Goal: Communication & Community: Answer question/provide support

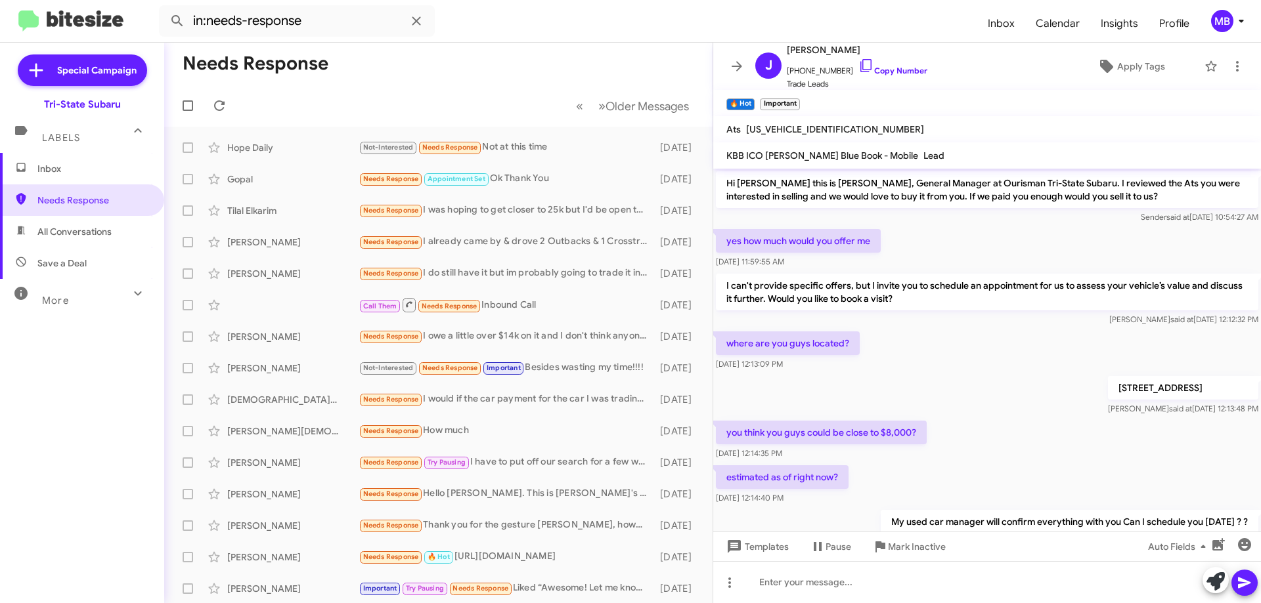
click at [88, 171] on span "Inbox" at bounding box center [93, 168] width 112 height 13
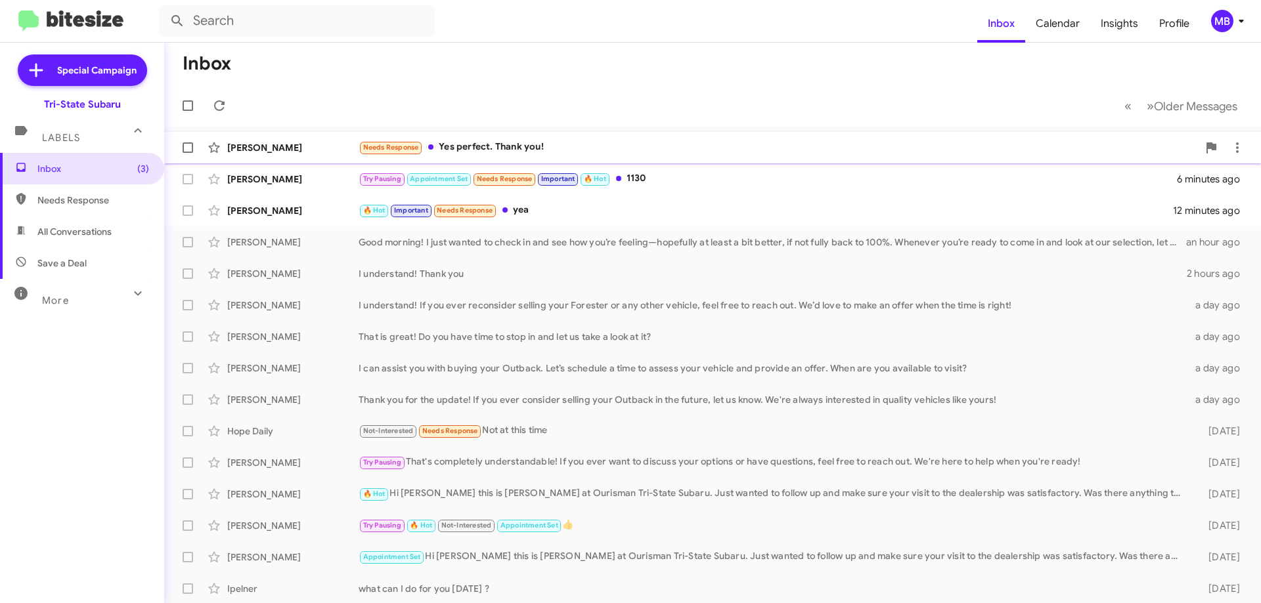
click at [383, 146] on span "Needs Response" at bounding box center [391, 147] width 56 height 9
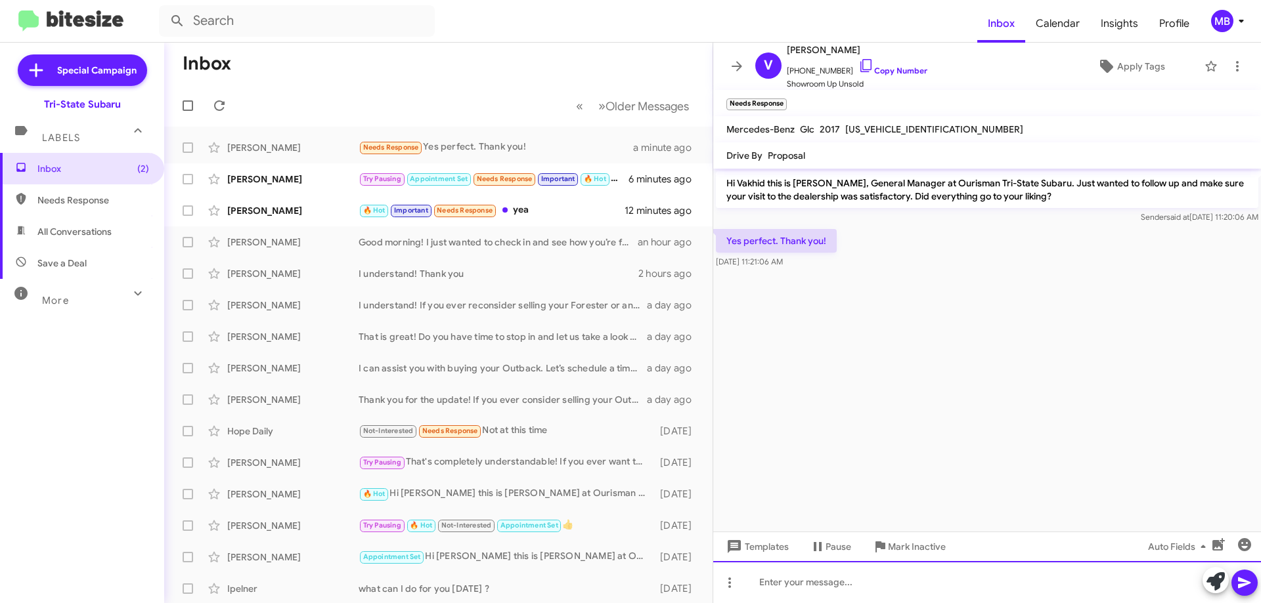
click at [977, 591] on div at bounding box center [987, 582] width 548 height 42
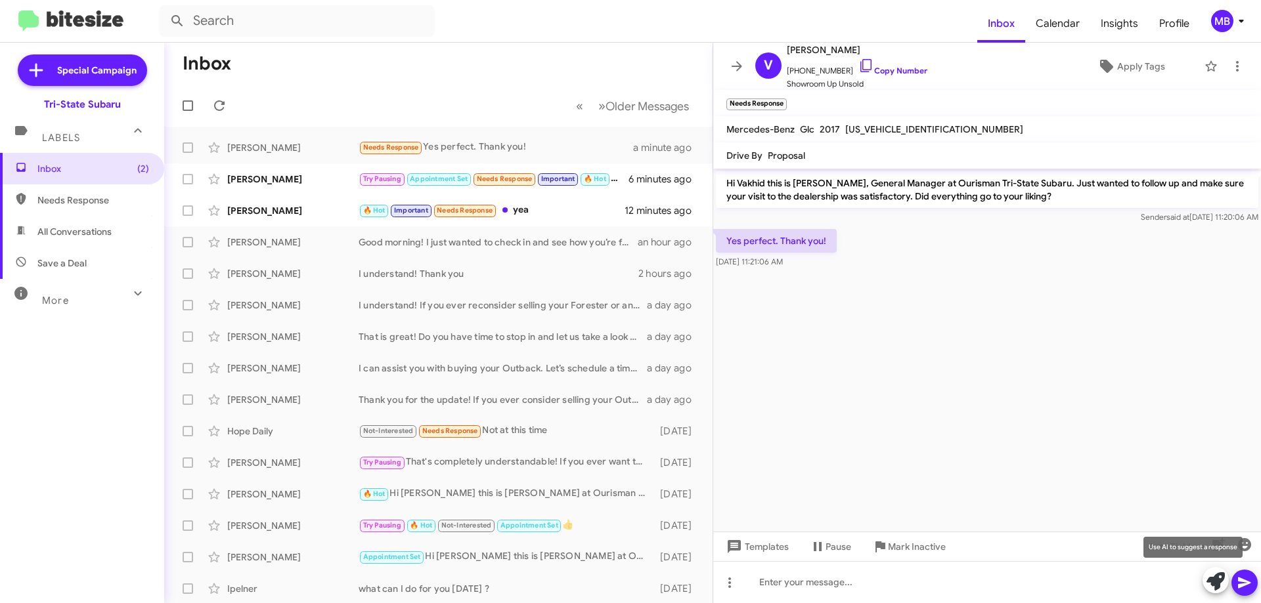
click at [1213, 577] on icon at bounding box center [1215, 582] width 18 height 18
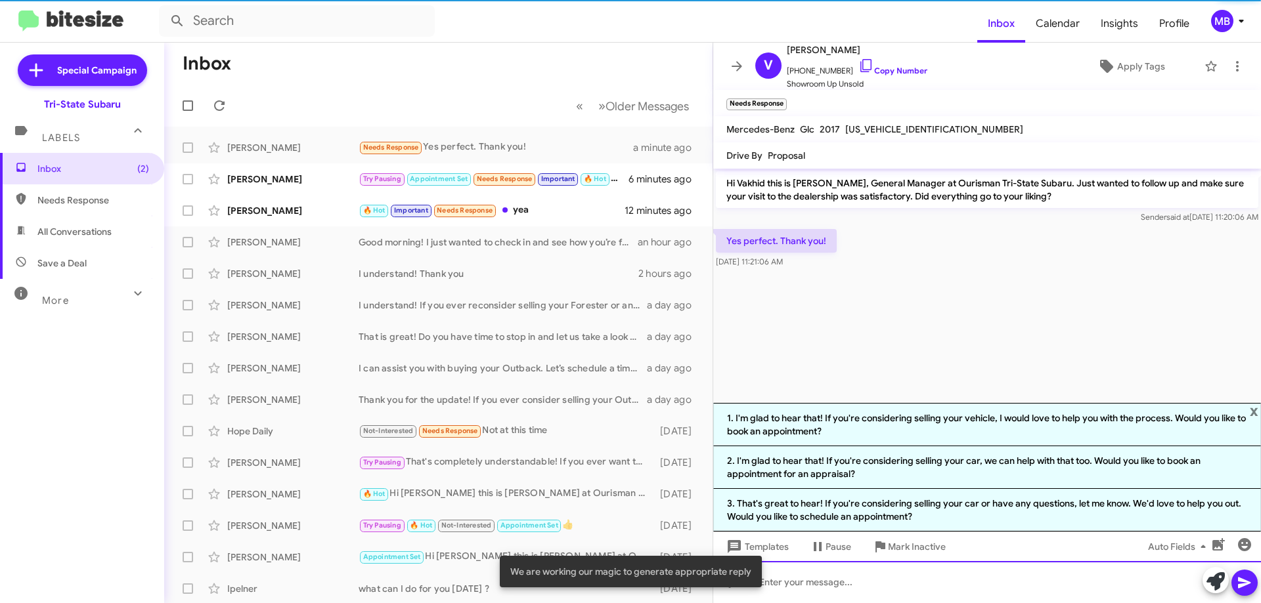
click at [851, 582] on div at bounding box center [987, 582] width 548 height 42
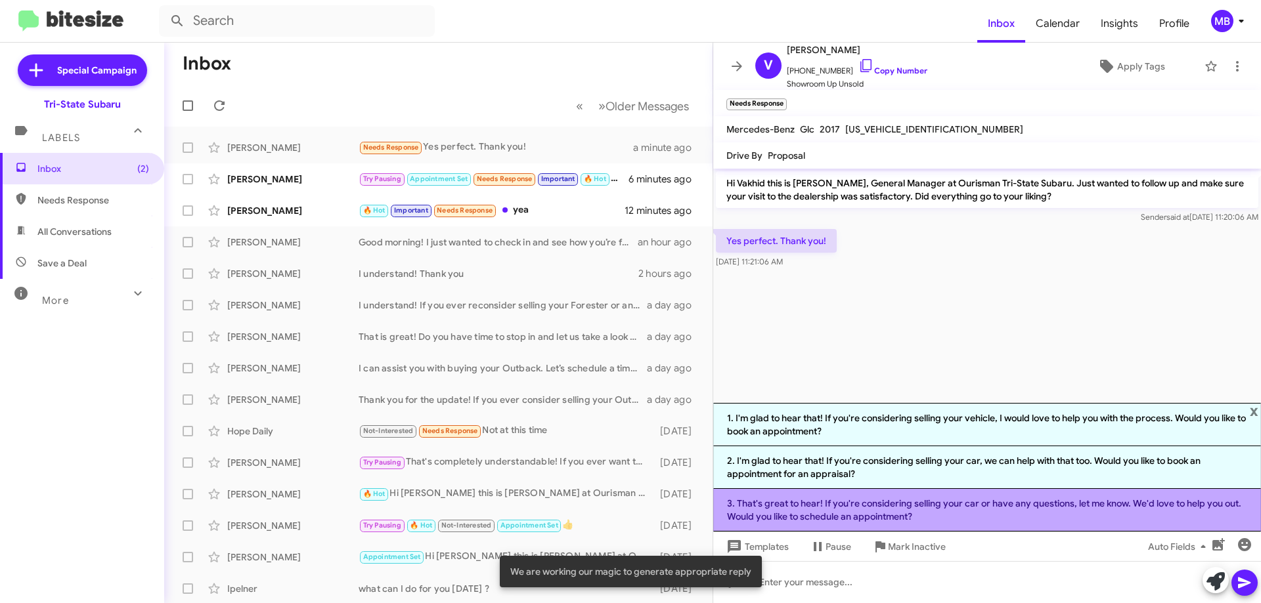
click at [867, 517] on li "3. That's great to hear! If you're considering selling your car or have any que…" at bounding box center [987, 510] width 548 height 43
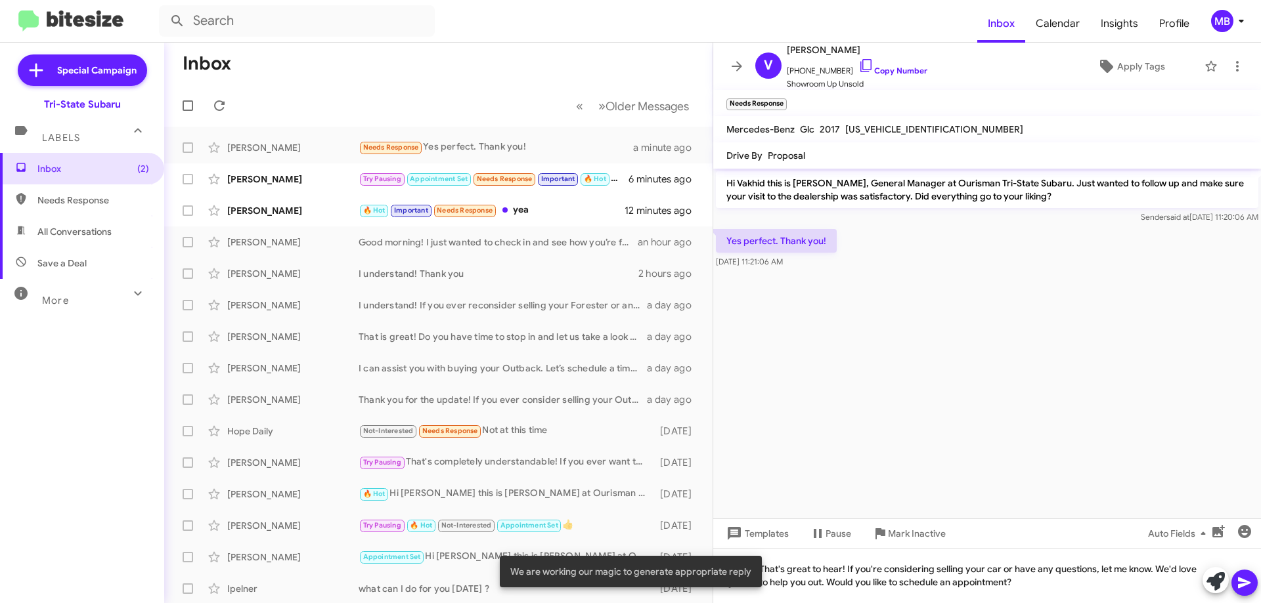
click at [1248, 588] on icon at bounding box center [1244, 583] width 16 height 16
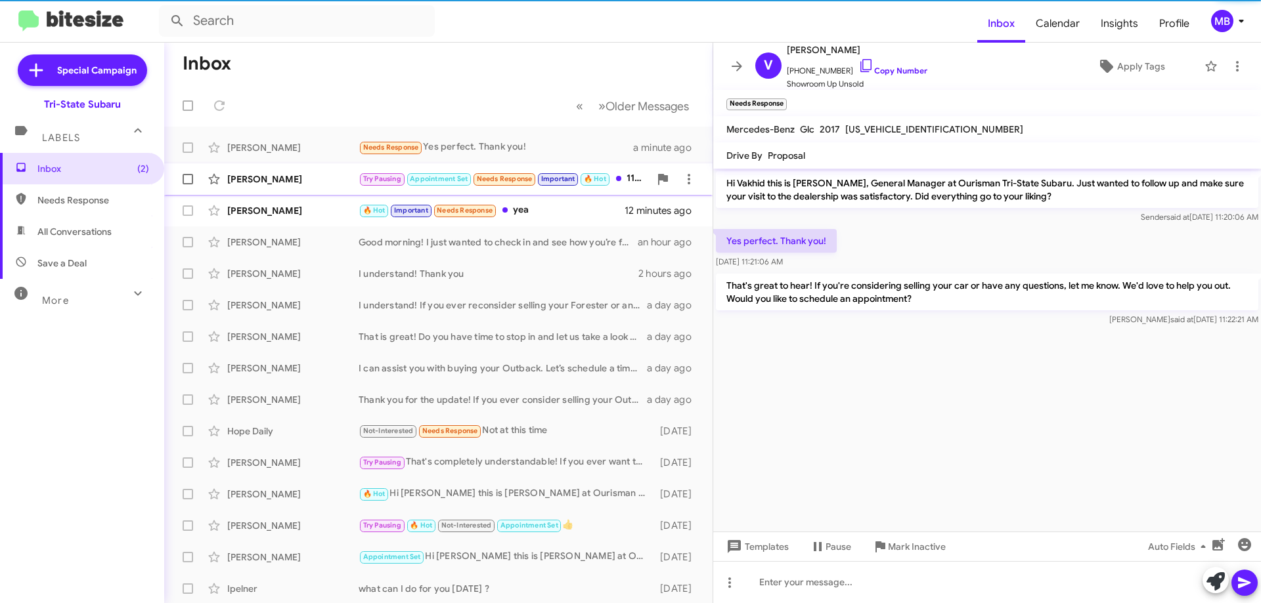
click at [582, 187] on div "[PERSON_NAME] Try Pausing Appointment Set Needs Response Important 🔥 Hot 1130 6…" at bounding box center [438, 179] width 527 height 26
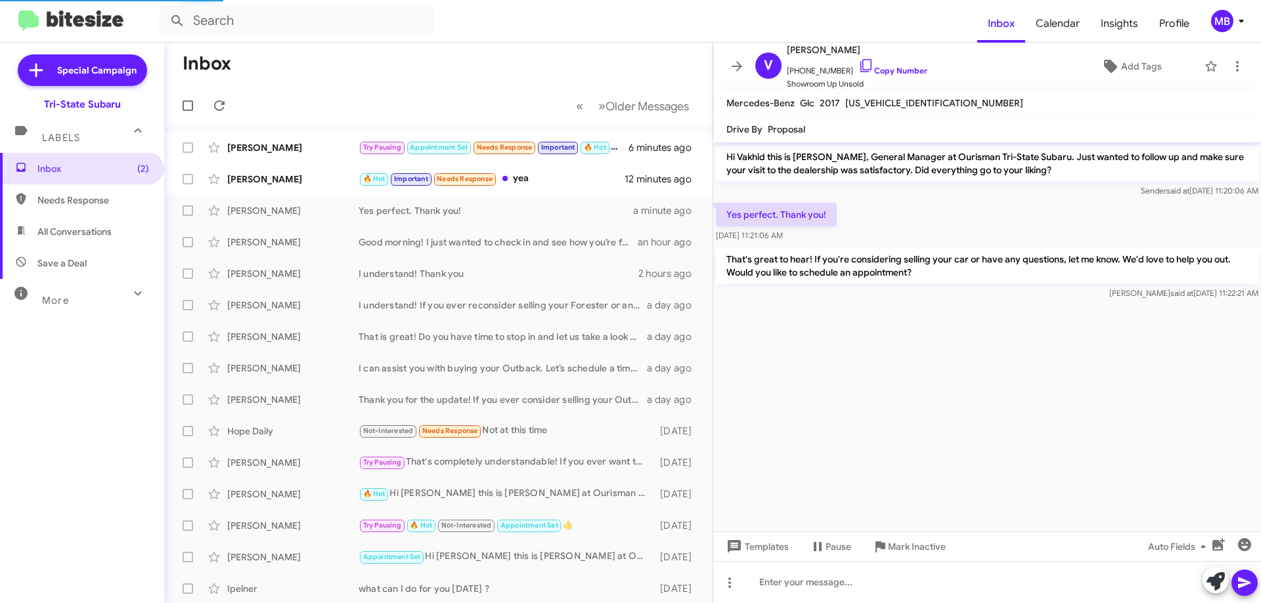
scroll to position [240, 0]
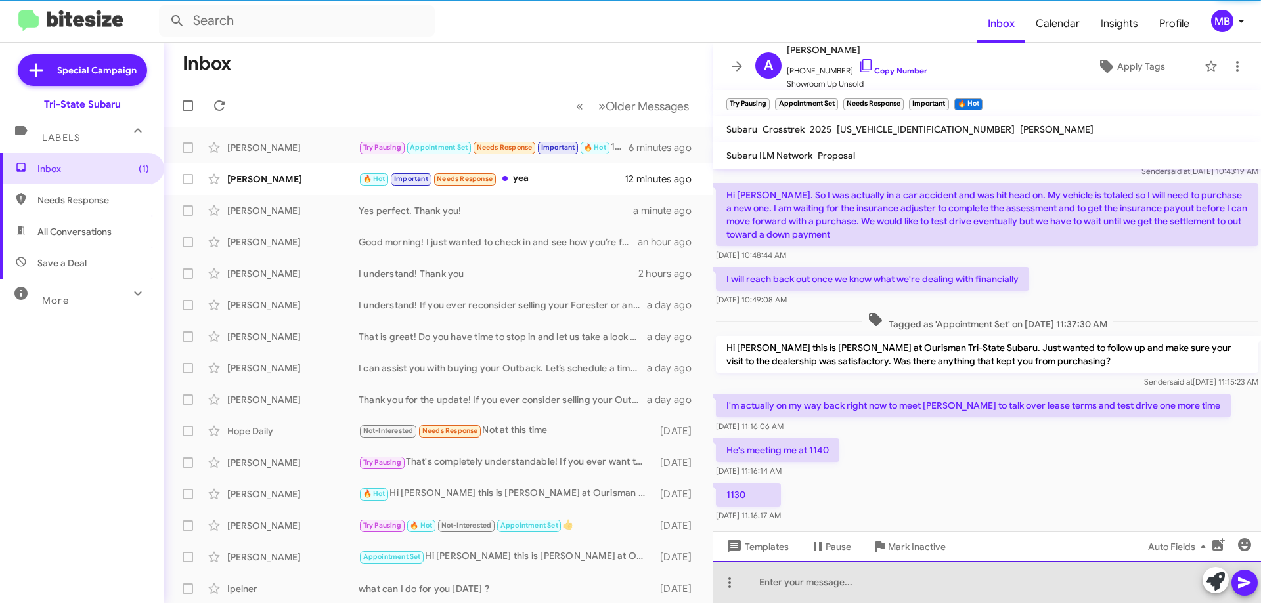
click at [877, 594] on div at bounding box center [987, 582] width 548 height 42
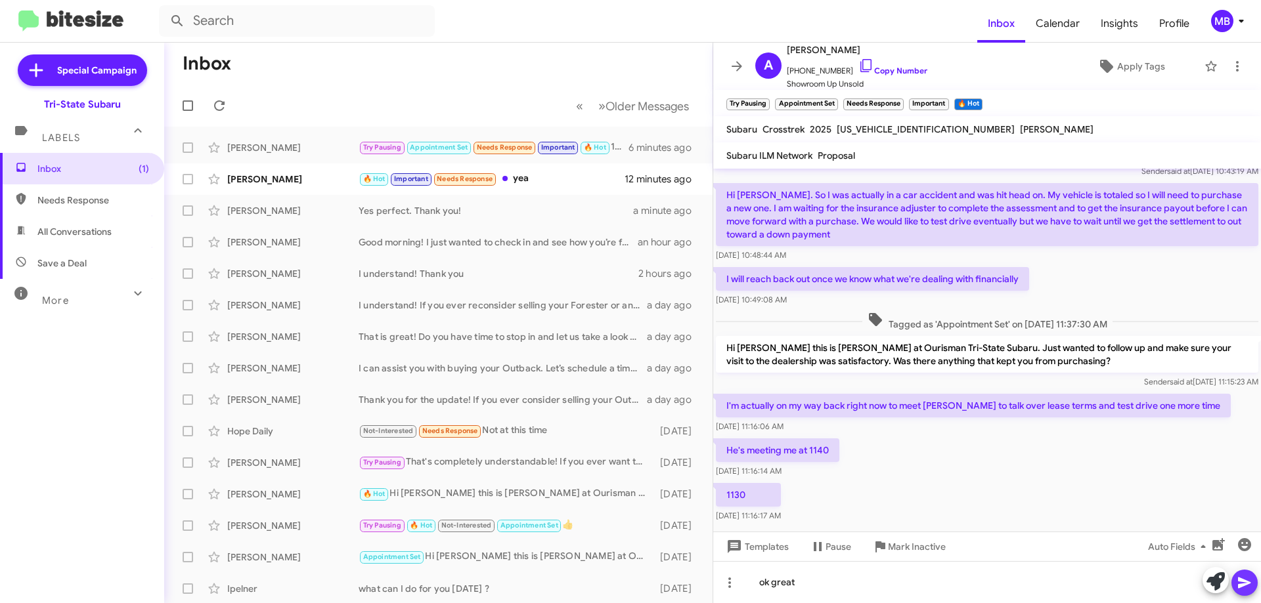
click at [1242, 581] on icon at bounding box center [1244, 583] width 12 height 11
click at [881, 68] on link "Copy Number" at bounding box center [892, 71] width 69 height 10
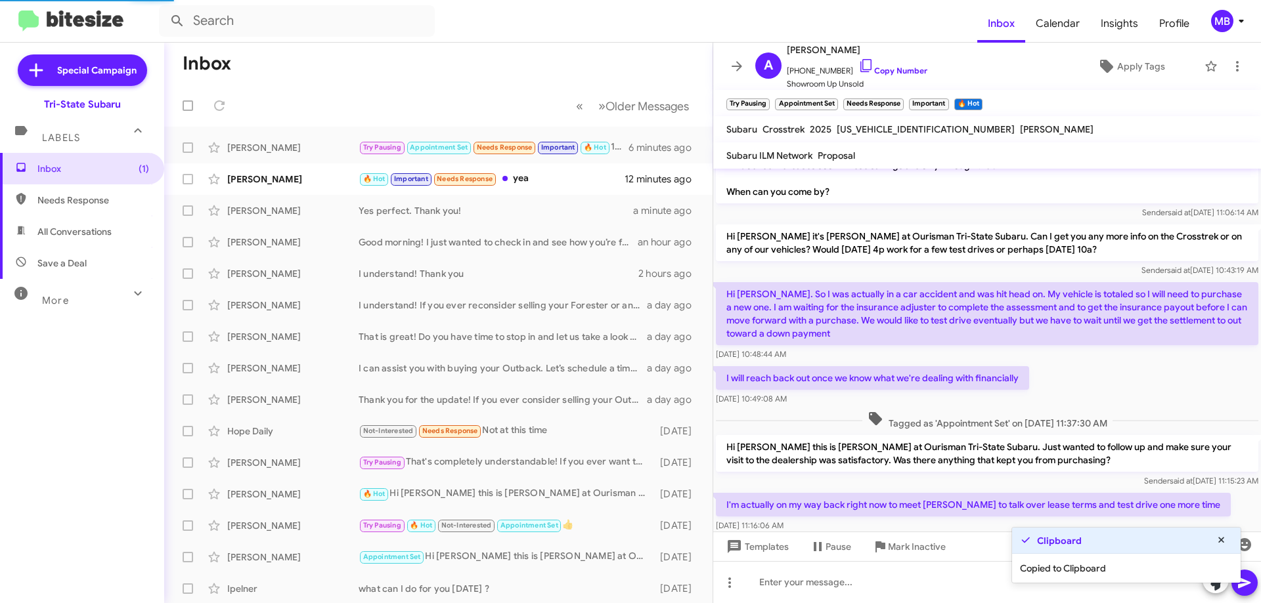
scroll to position [315, 0]
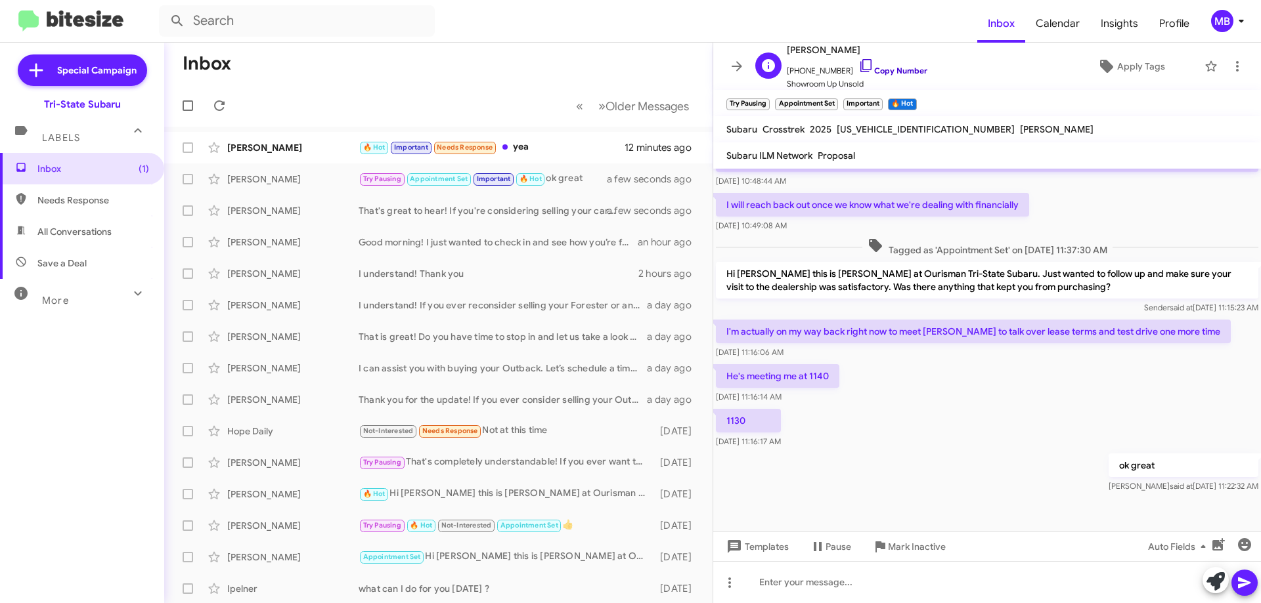
click at [882, 67] on link "Copy Number" at bounding box center [892, 71] width 69 height 10
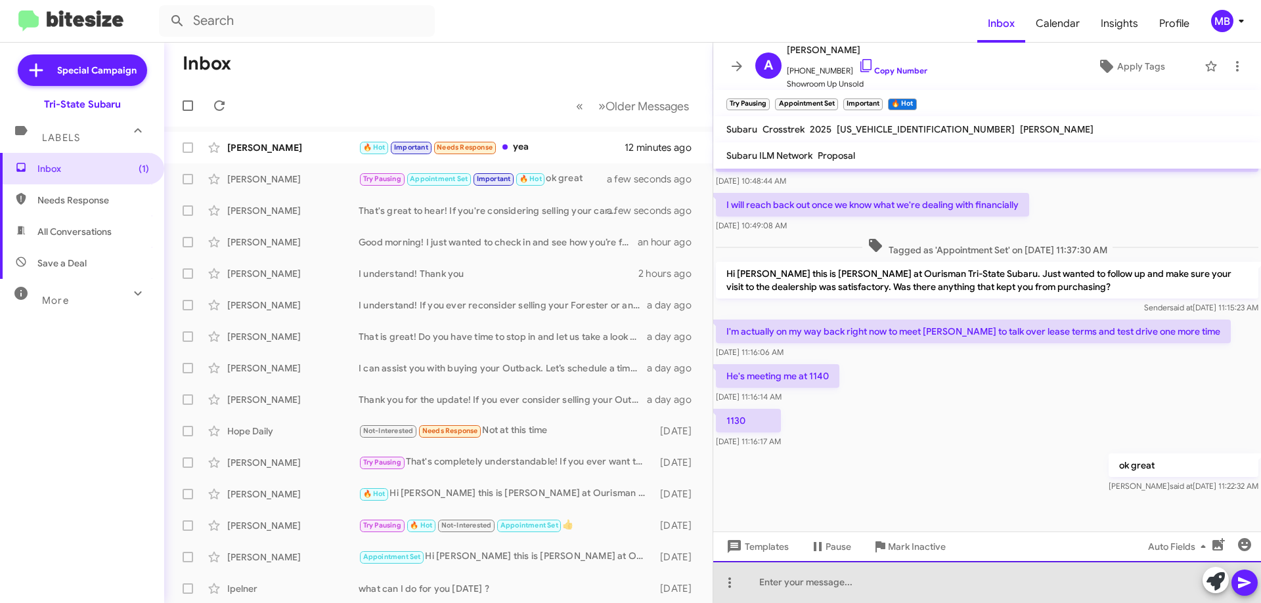
click at [1110, 580] on div at bounding box center [987, 582] width 548 height 42
click at [986, 580] on div at bounding box center [987, 582] width 548 height 42
click at [837, 588] on div at bounding box center [987, 582] width 548 height 42
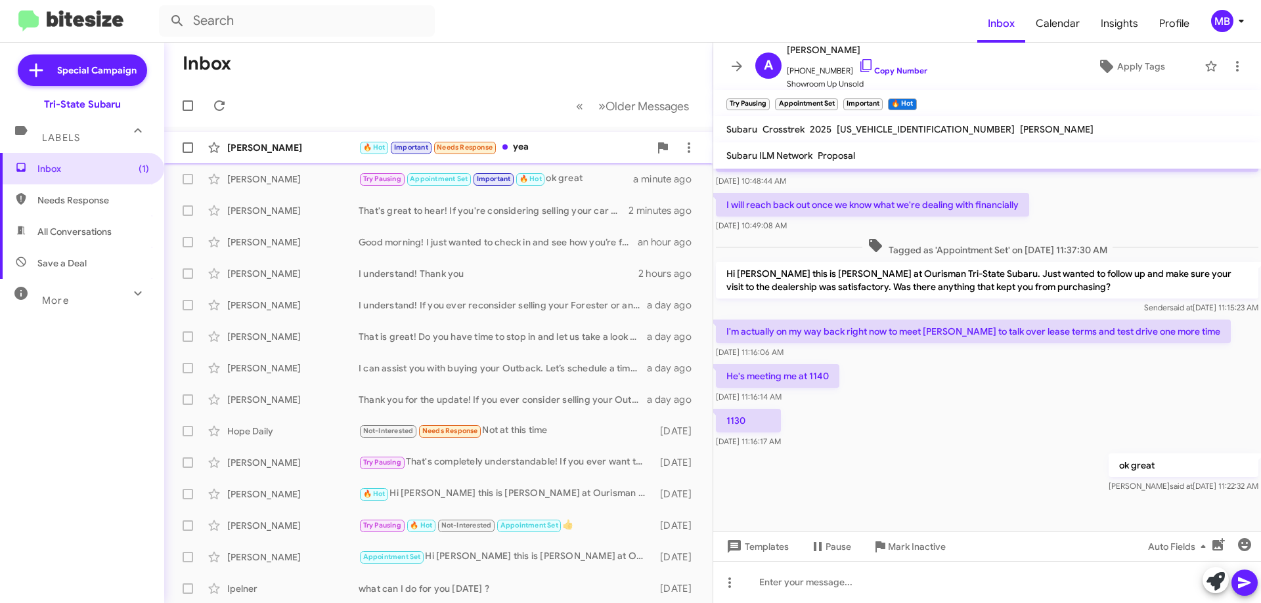
click at [475, 144] on span "Needs Response" at bounding box center [465, 147] width 56 height 9
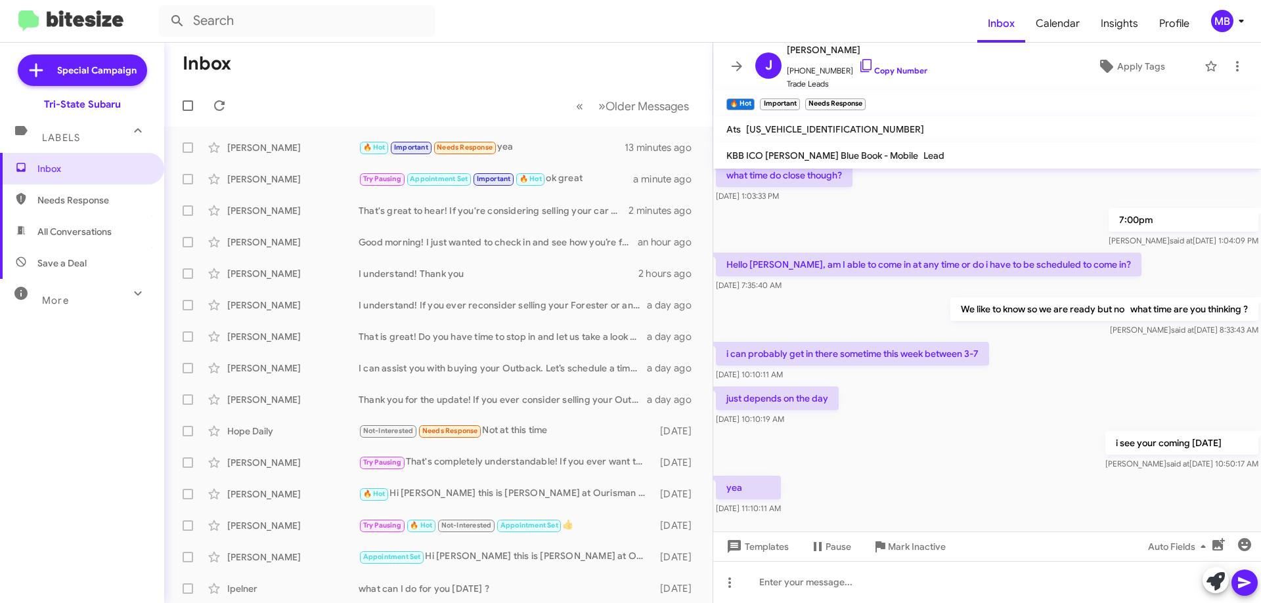
scroll to position [478, 0]
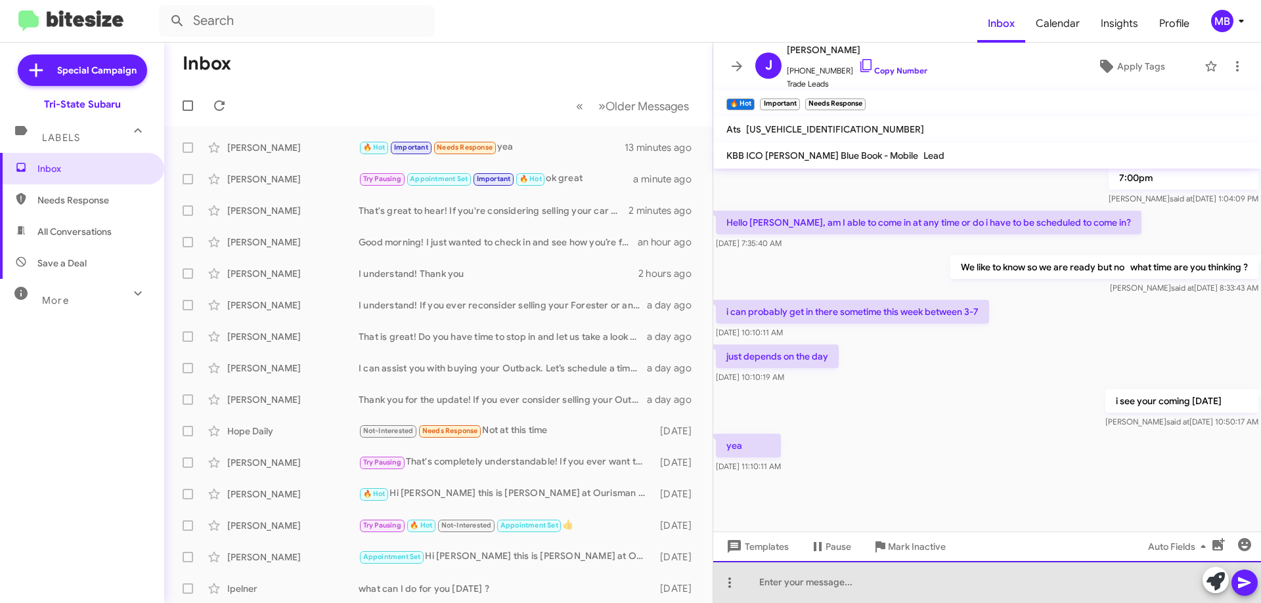
drag, startPoint x: 842, startPoint y: 585, endPoint x: 850, endPoint y: 578, distance: 10.8
click at [846, 585] on div at bounding box center [987, 582] width 548 height 42
drag, startPoint x: 822, startPoint y: 581, endPoint x: 801, endPoint y: 582, distance: 21.1
click at [801, 582] on div "ok great tbhnakyou" at bounding box center [987, 582] width 548 height 42
click at [820, 578] on div "ok great thankyou" at bounding box center [987, 582] width 548 height 42
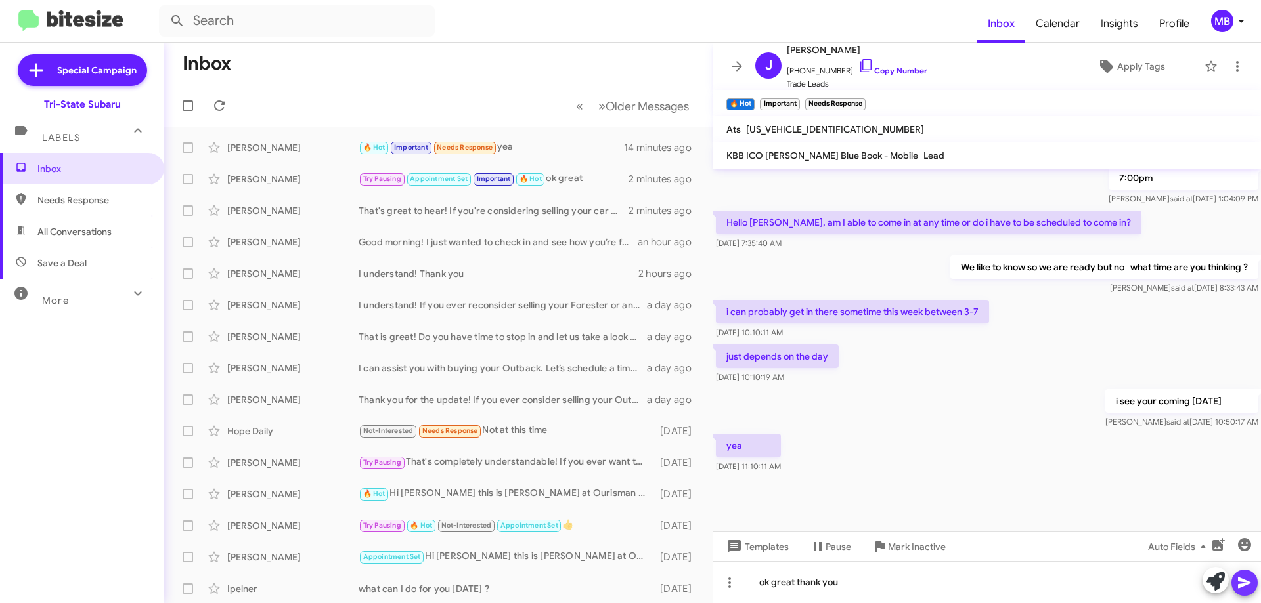
click at [1247, 586] on icon at bounding box center [1244, 583] width 16 height 16
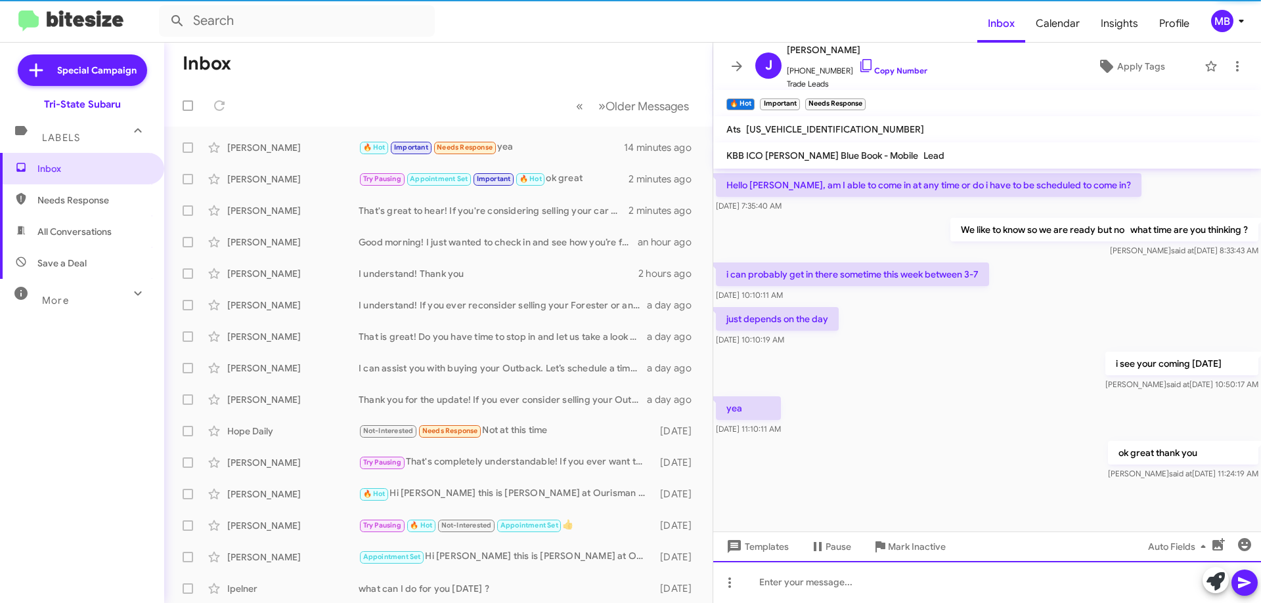
scroll to position [526, 0]
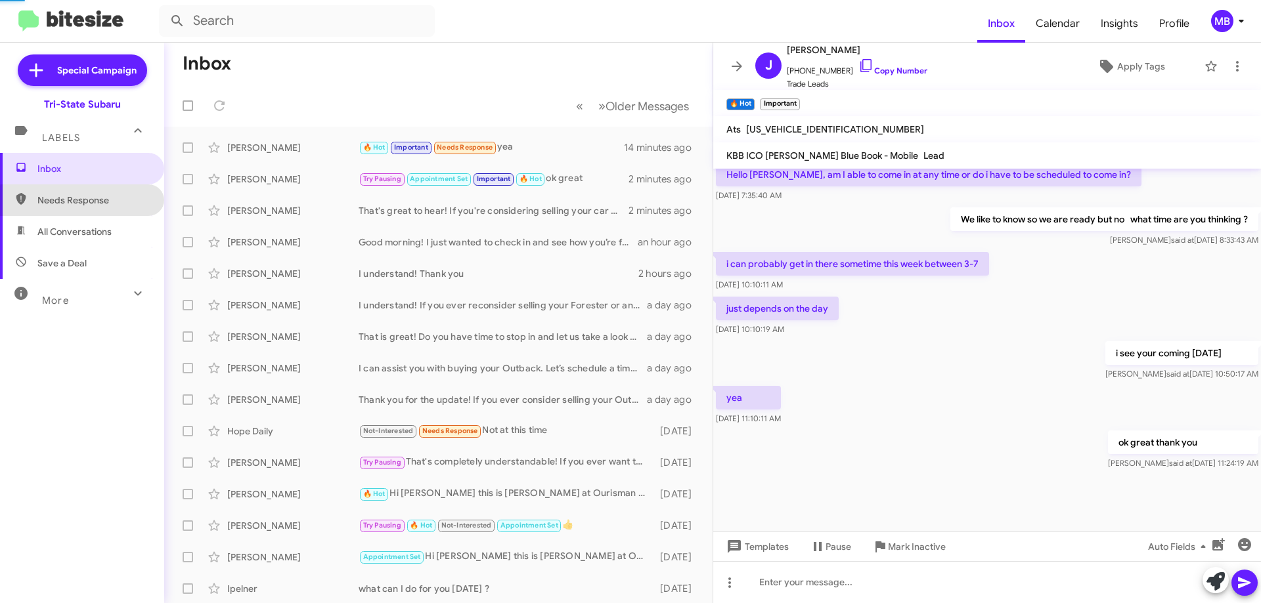
click at [91, 205] on span "Needs Response" at bounding box center [93, 200] width 112 height 13
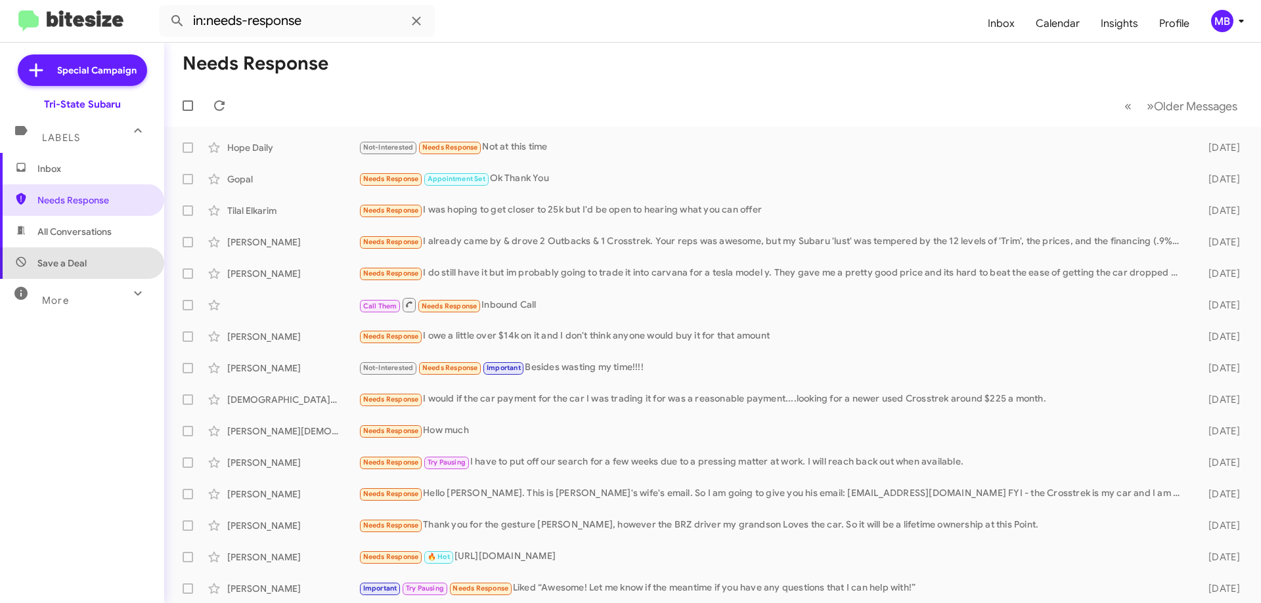
click at [108, 263] on span "Save a Deal" at bounding box center [82, 264] width 164 height 32
type input "in:not-interested"
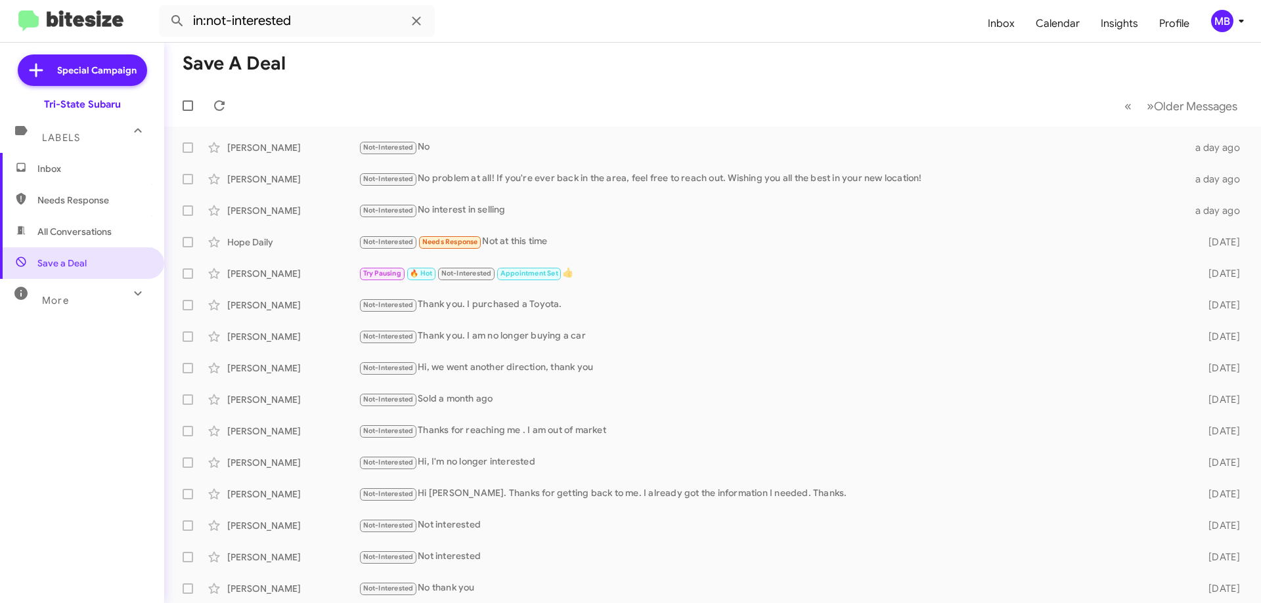
click at [54, 167] on span "Inbox" at bounding box center [93, 168] width 112 height 13
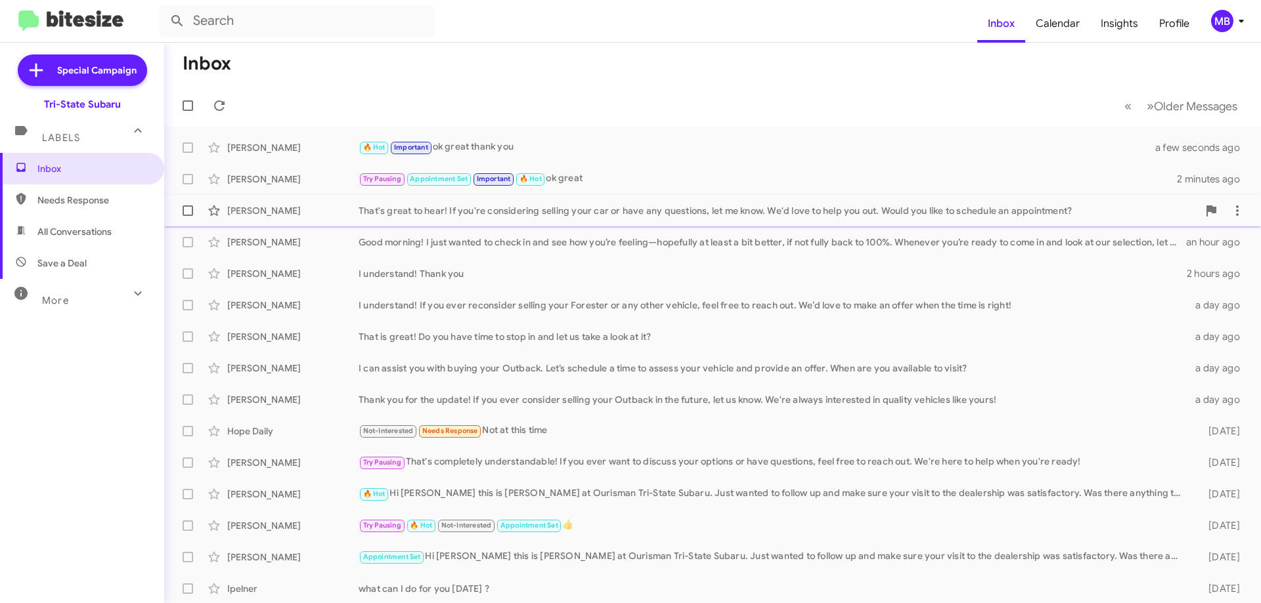
click at [398, 219] on div "[PERSON_NAME] That's great to hear! If you're considering selling your car or h…" at bounding box center [713, 211] width 1076 height 26
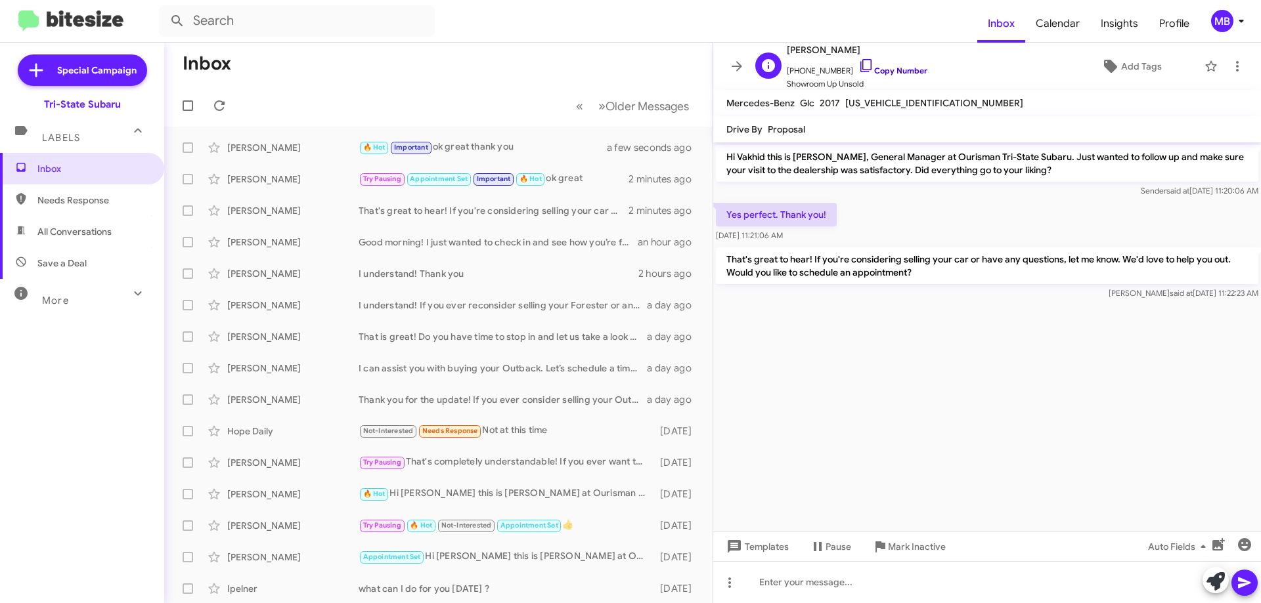
click at [899, 72] on link "Copy Number" at bounding box center [892, 71] width 69 height 10
click at [97, 177] on span "Inbox" at bounding box center [82, 169] width 164 height 32
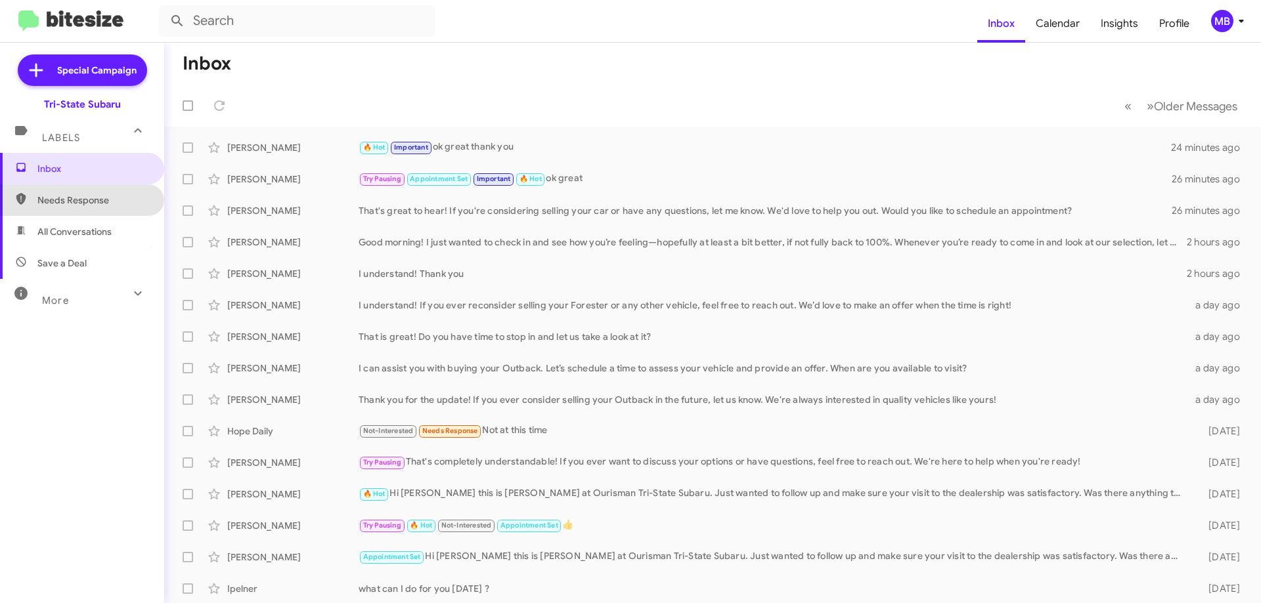
click at [117, 210] on span "Needs Response" at bounding box center [82, 201] width 164 height 32
type input "in:needs-response"
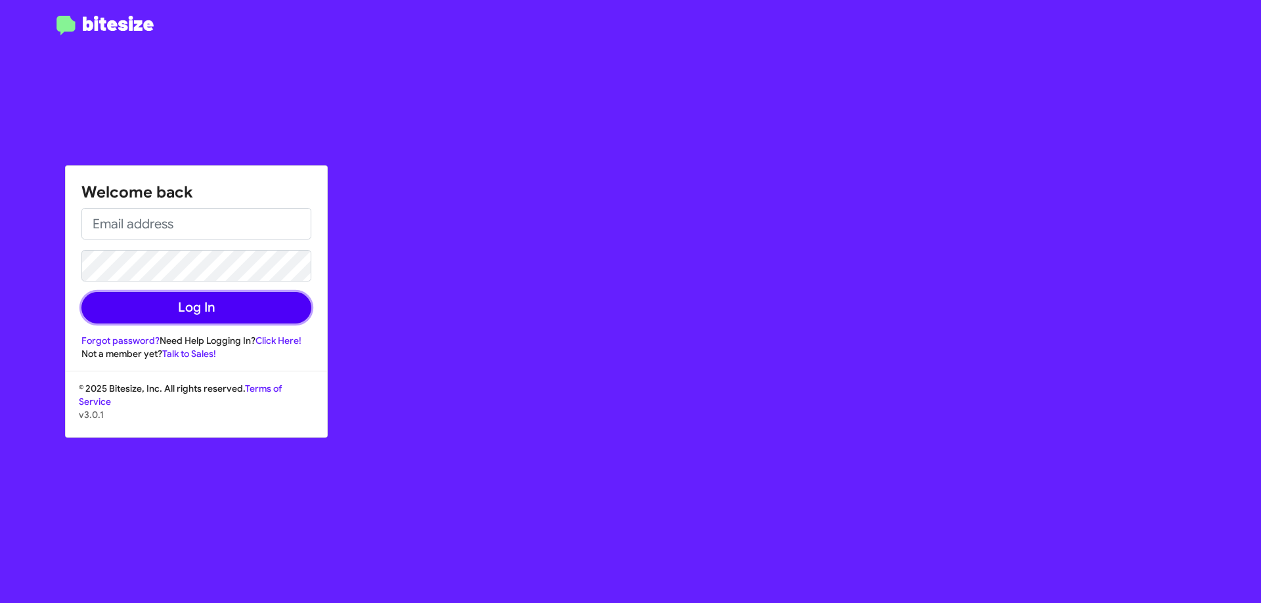
click at [208, 316] on button "Log In" at bounding box center [196, 308] width 230 height 32
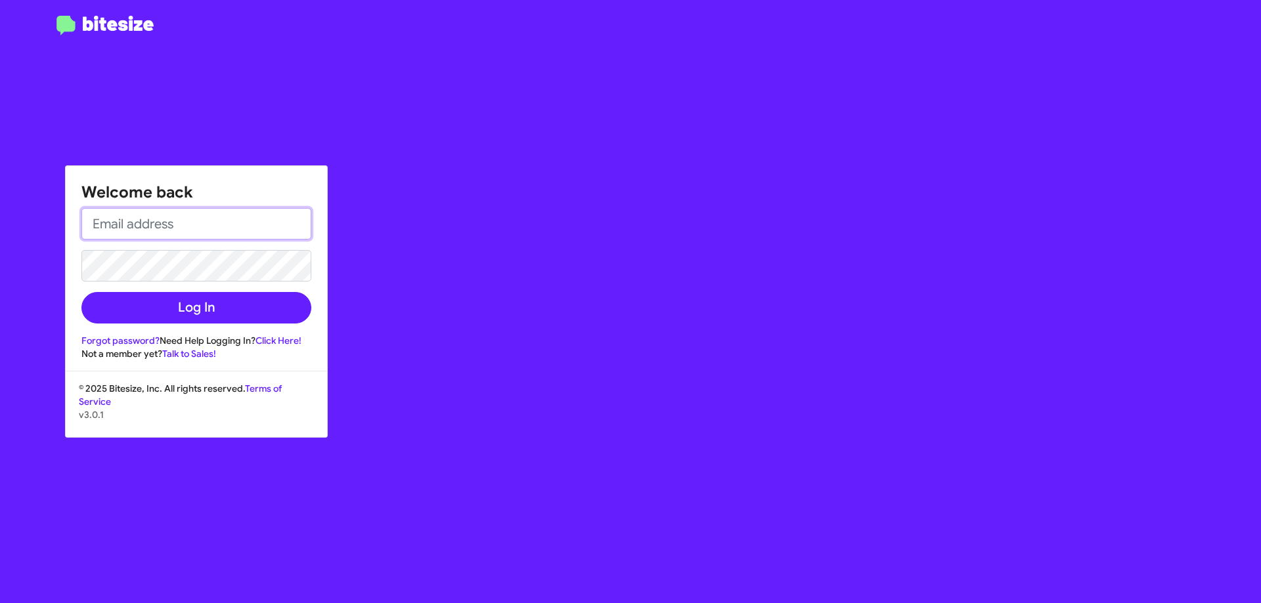
type input "[EMAIL_ADDRESS][DOMAIN_NAME]"
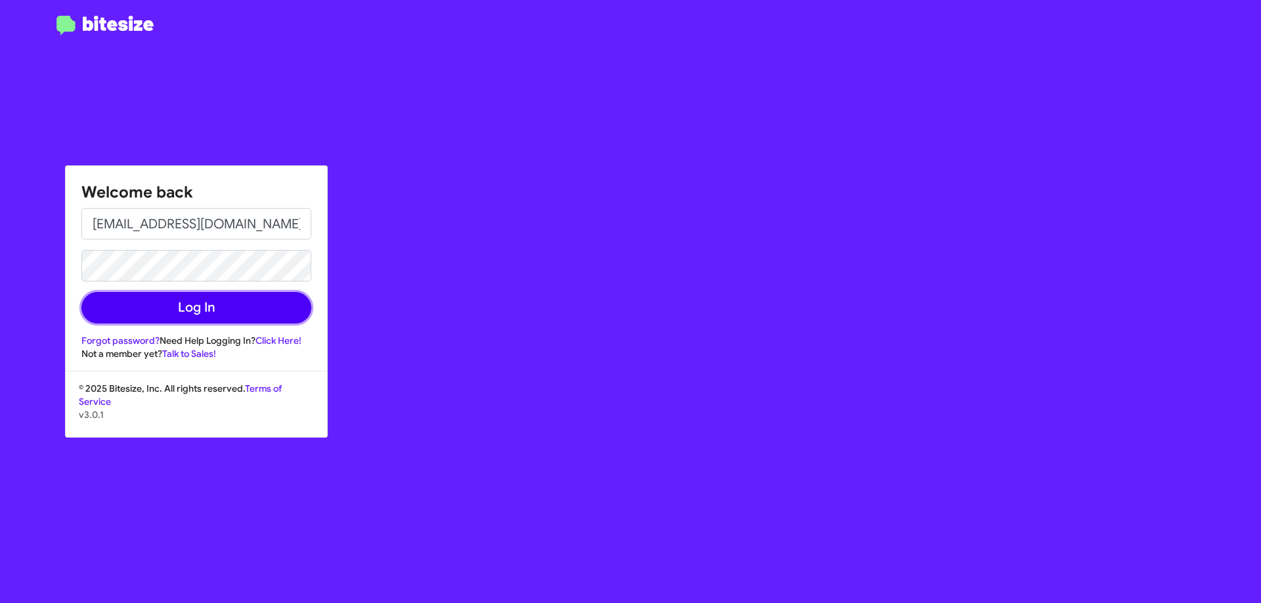
click at [181, 303] on button "Log In" at bounding box center [196, 308] width 230 height 32
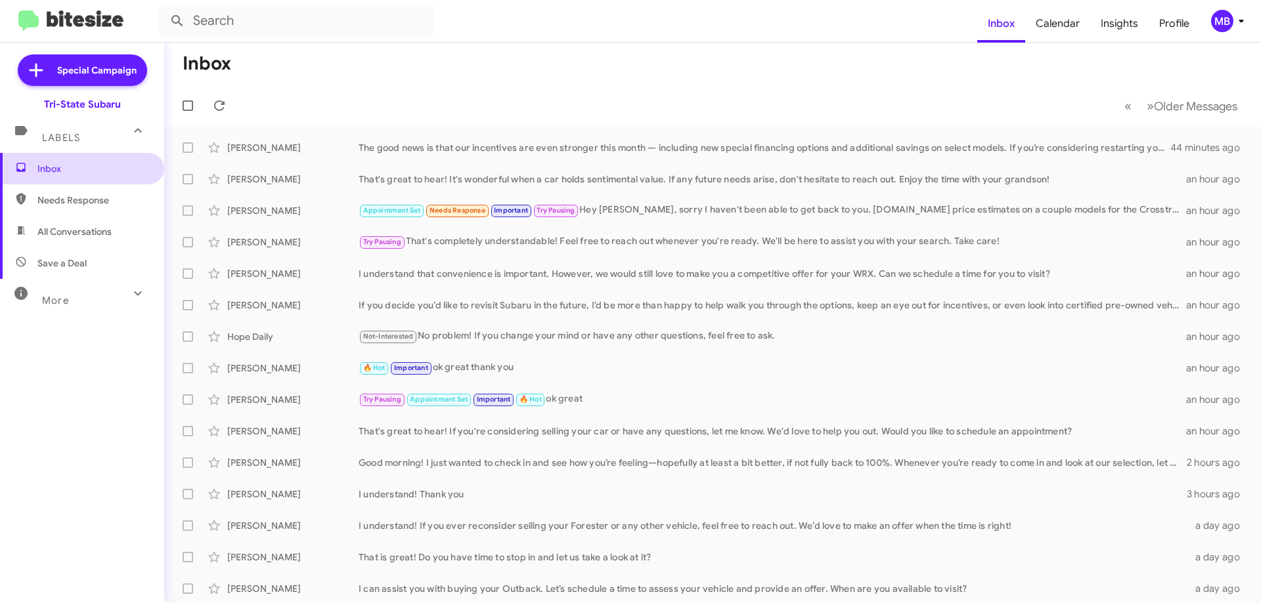
click at [94, 165] on span "Inbox" at bounding box center [93, 168] width 112 height 13
click at [221, 110] on icon at bounding box center [219, 105] width 11 height 11
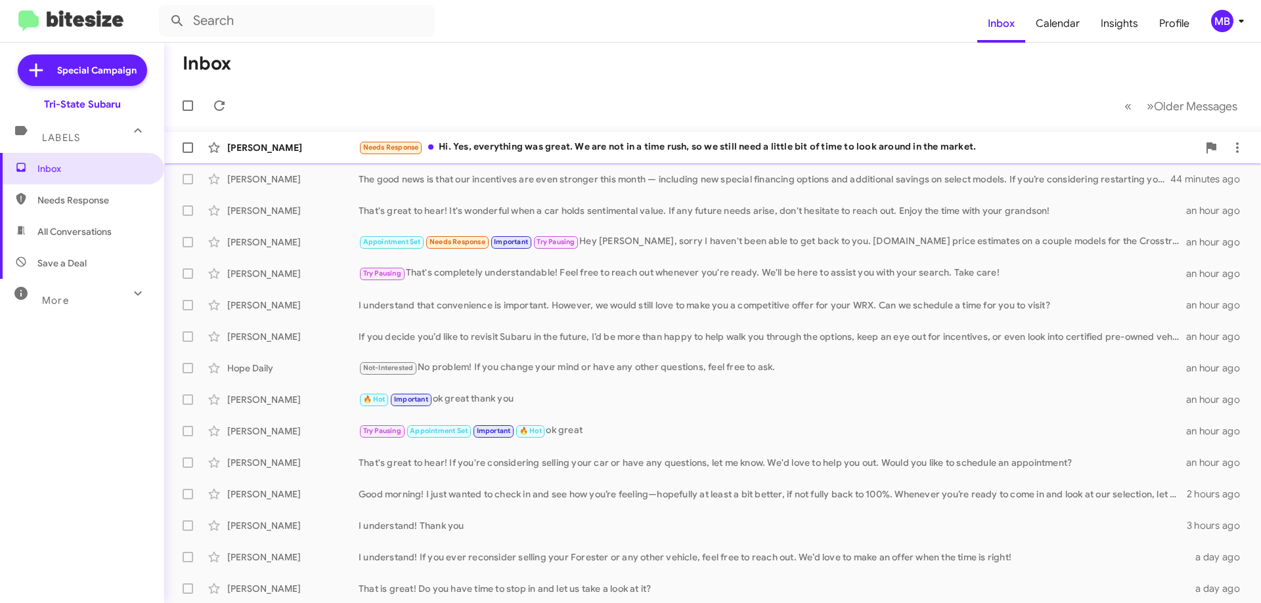
click at [574, 146] on div "Needs Response Hi. Yes, everything was great. We are not in a time rush, so we …" at bounding box center [778, 147] width 839 height 15
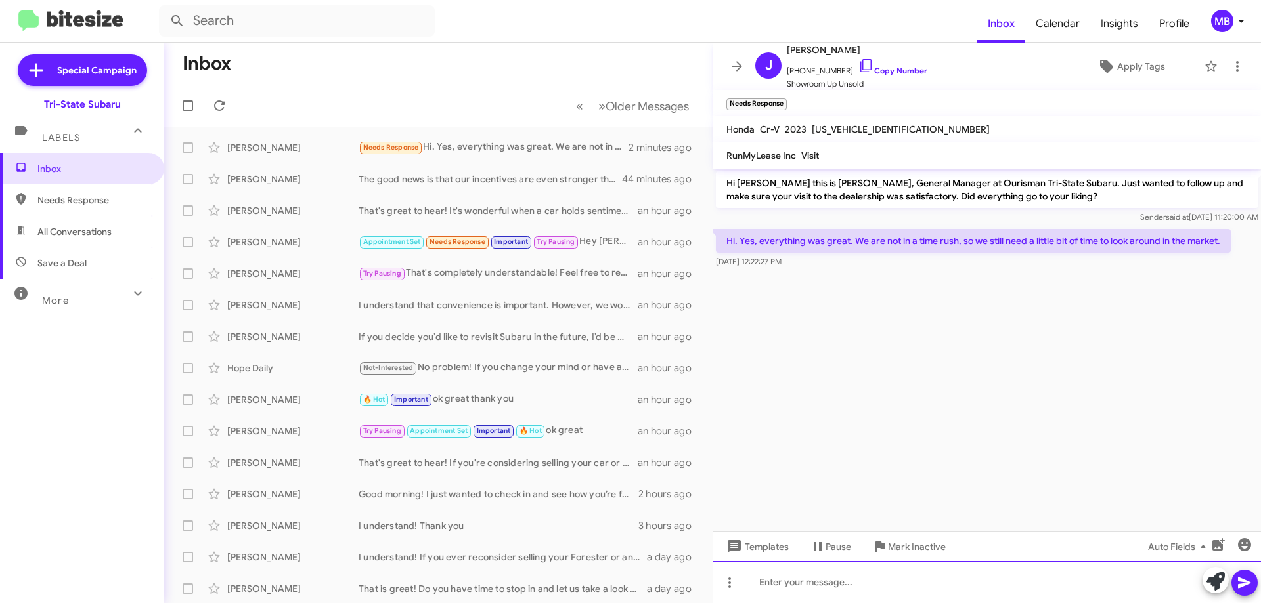
drag, startPoint x: 1070, startPoint y: 588, endPoint x: 1113, endPoint y: 581, distance: 43.8
click at [1071, 586] on div at bounding box center [987, 582] width 548 height 42
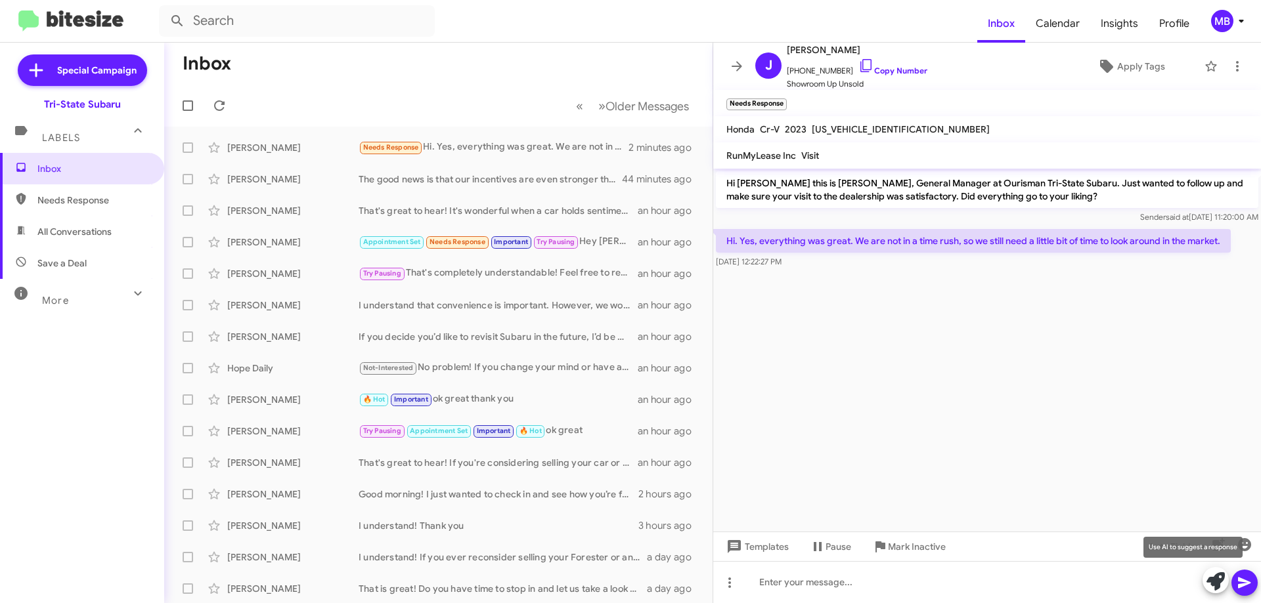
click at [1210, 581] on icon at bounding box center [1215, 582] width 18 height 18
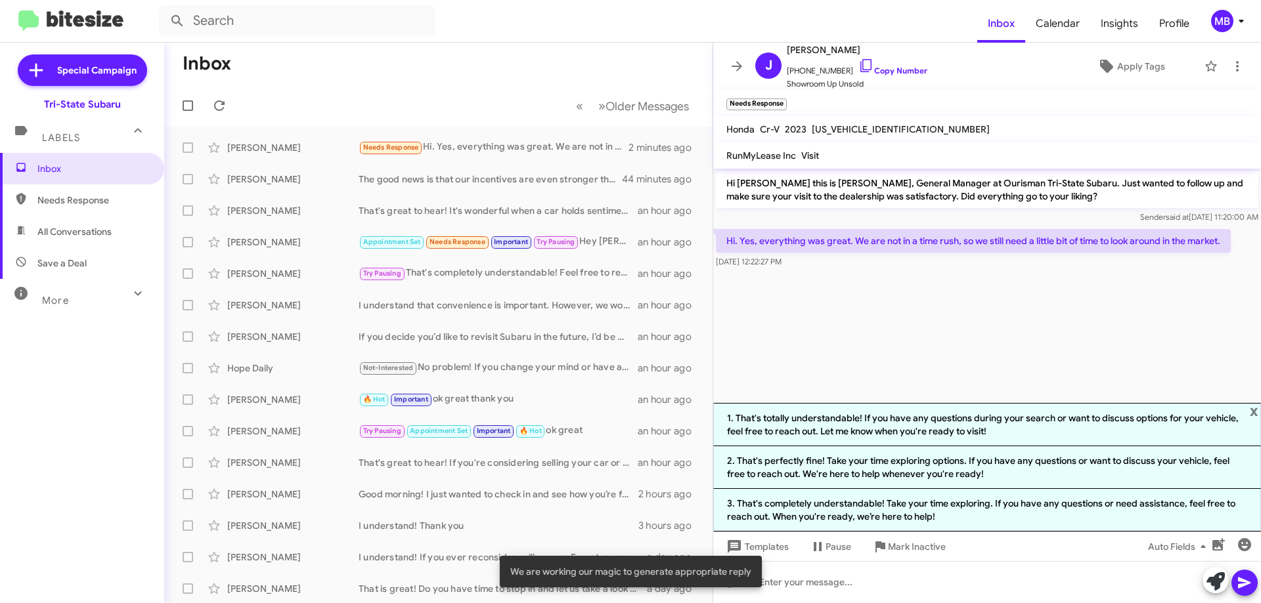
click at [974, 505] on li "3. That's completely understandable! Take your time exploring. If you have any …" at bounding box center [987, 510] width 548 height 43
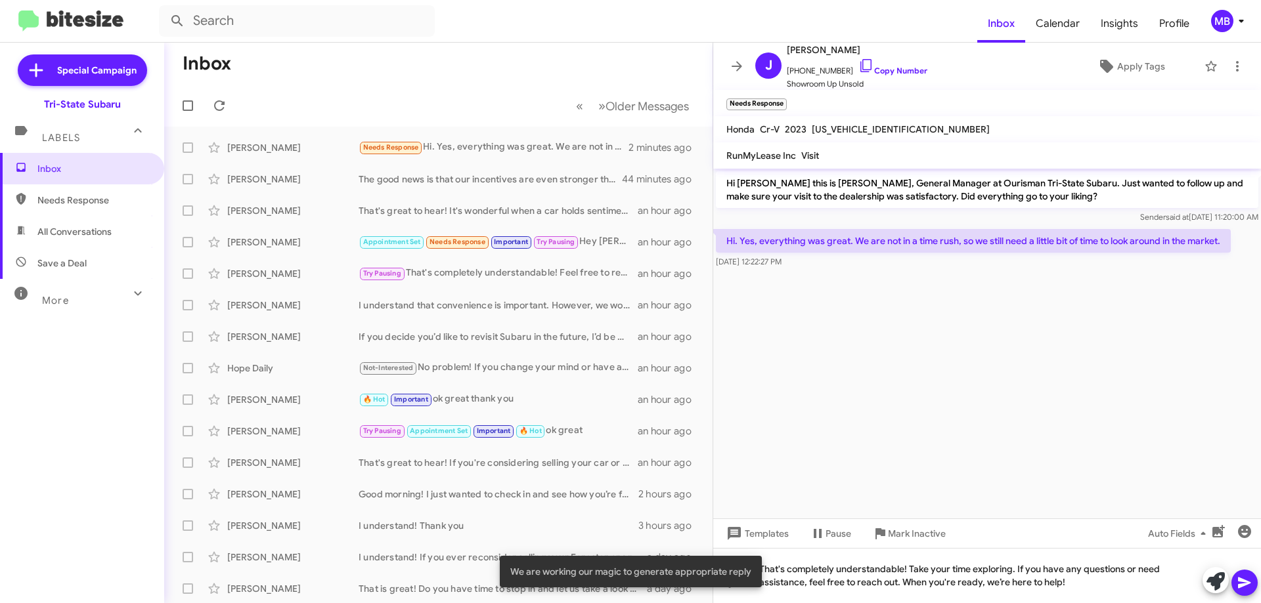
click at [1248, 578] on icon at bounding box center [1244, 583] width 16 height 16
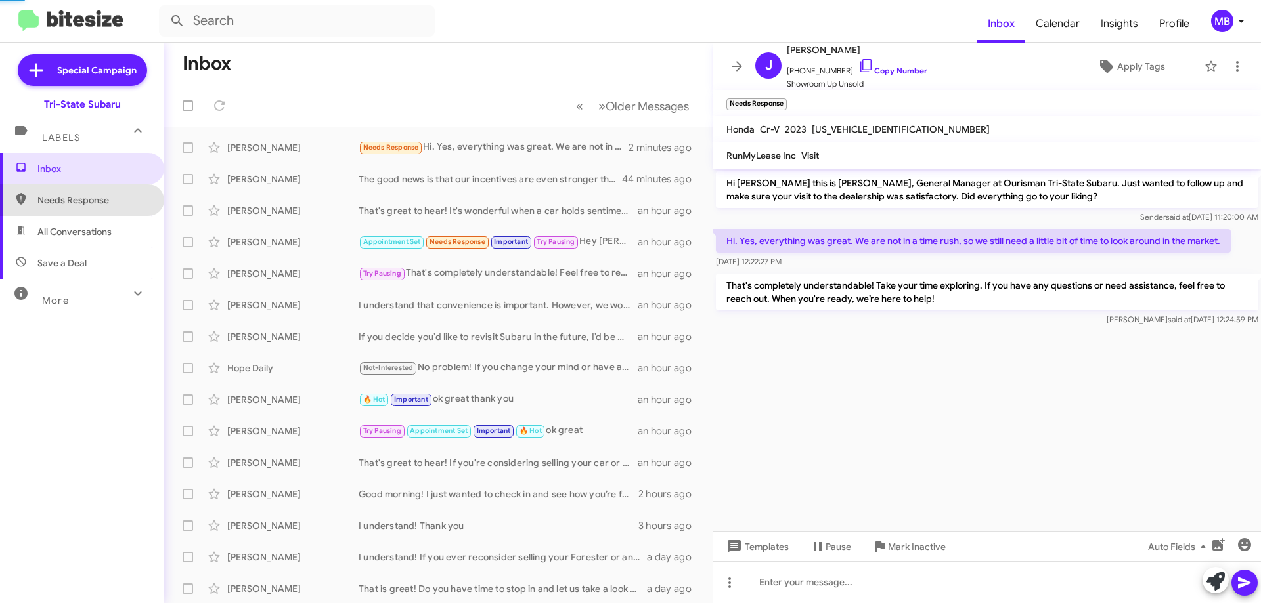
click at [91, 198] on span "Needs Response" at bounding box center [93, 200] width 112 height 13
type input "in:needs-response"
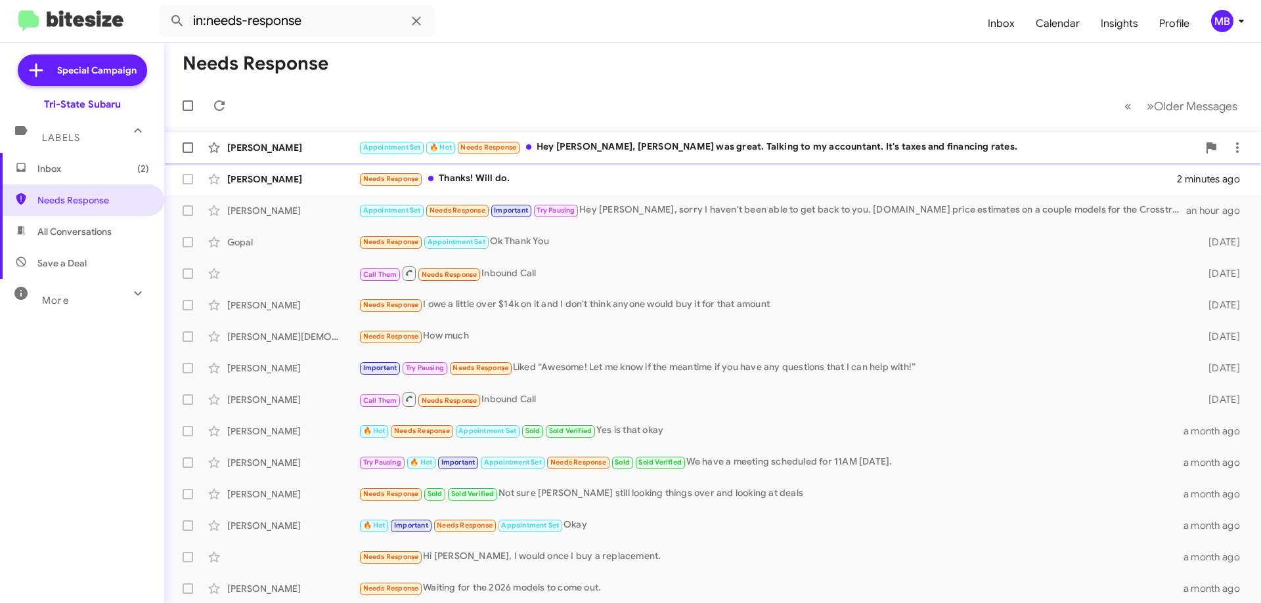
click at [789, 140] on div "Appointment Set 🔥 Hot Needs Response Hey [PERSON_NAME], [PERSON_NAME] was great…" at bounding box center [778, 147] width 839 height 15
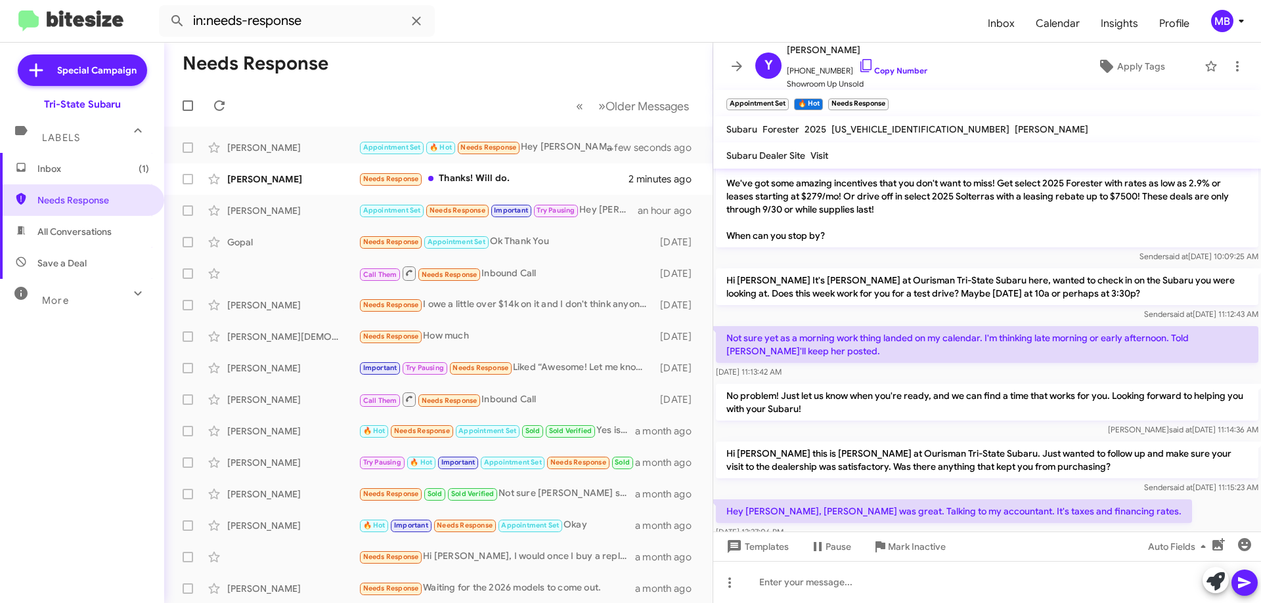
scroll to position [271, 0]
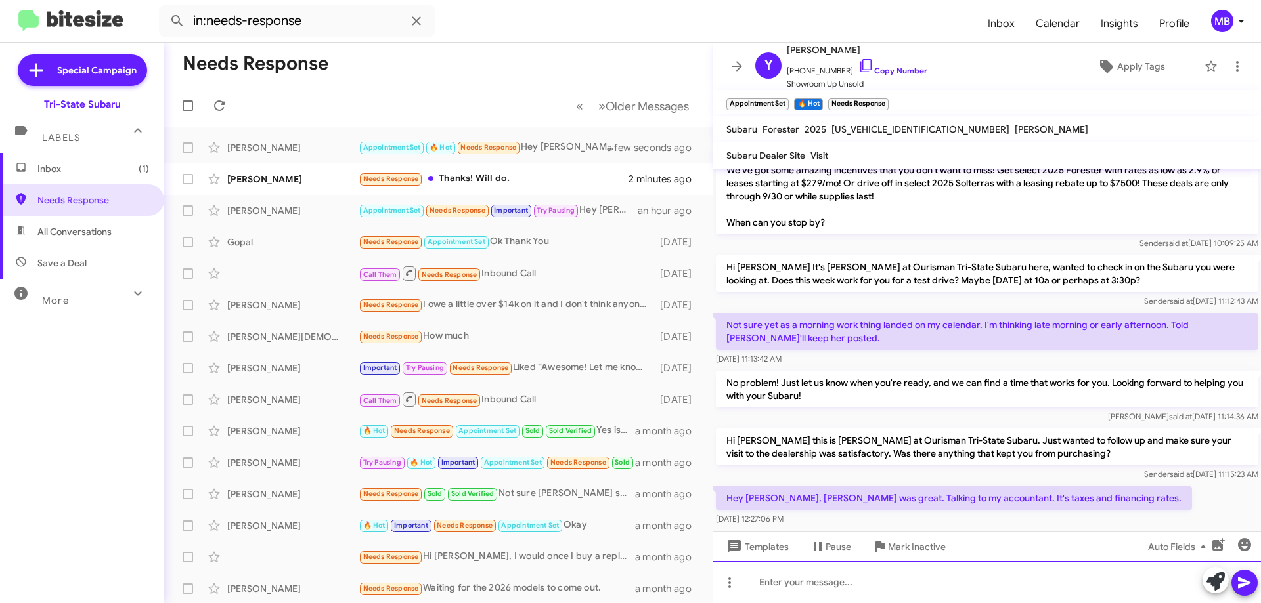
click at [995, 578] on div at bounding box center [987, 582] width 548 height 42
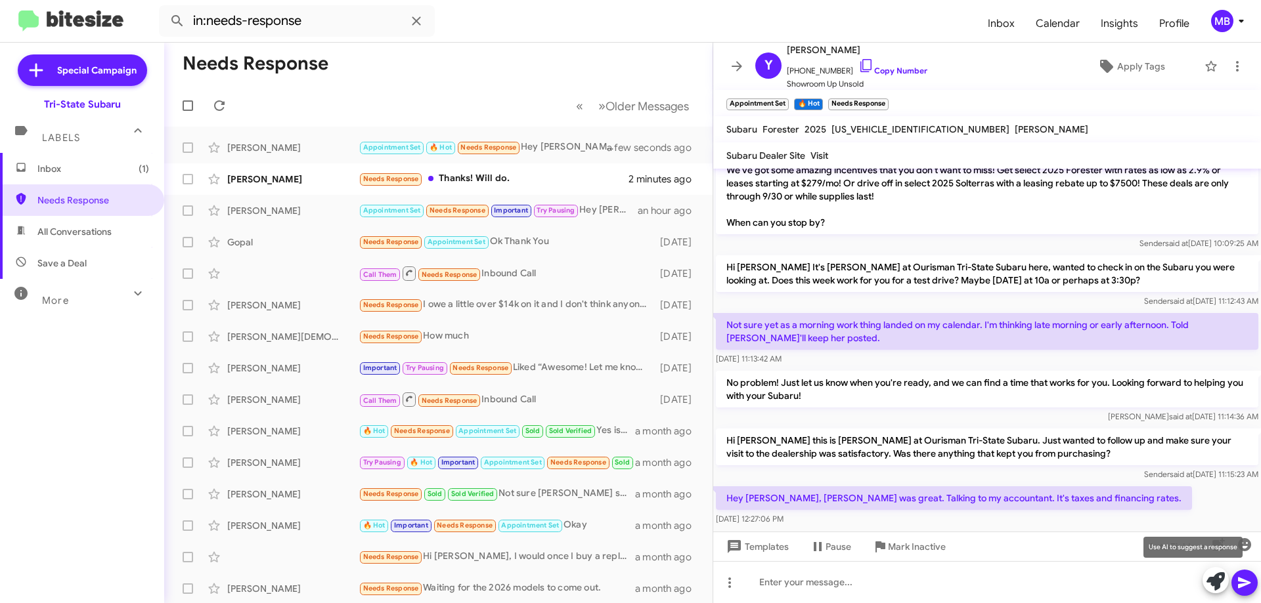
click at [1206, 582] on icon at bounding box center [1215, 582] width 18 height 18
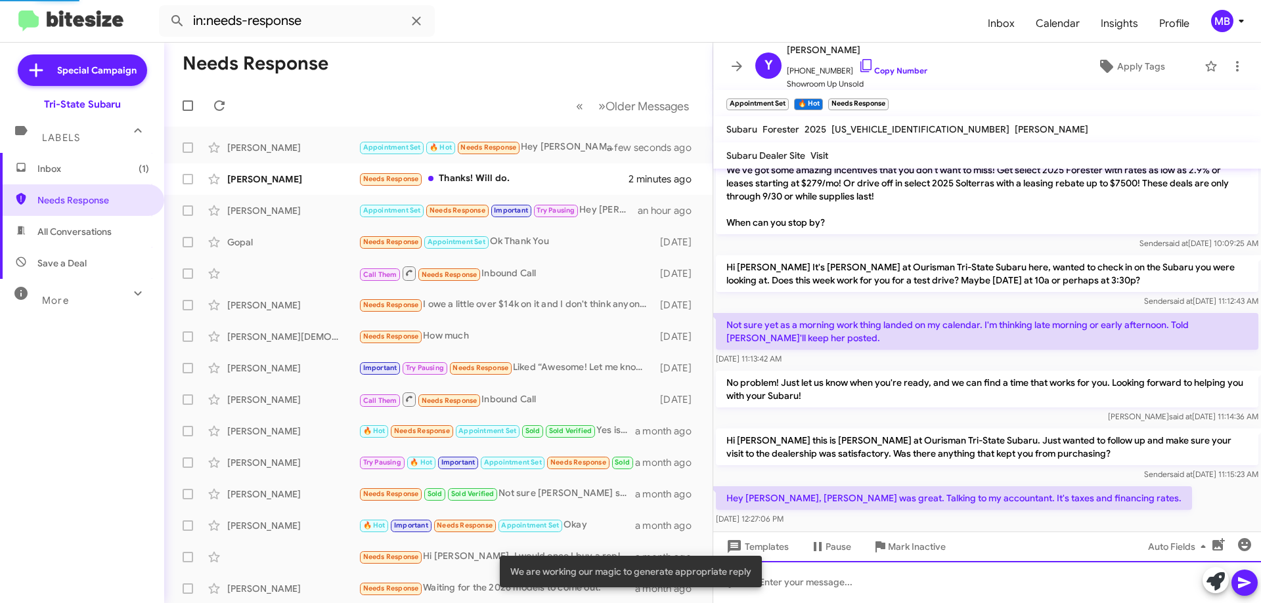
click at [1091, 588] on div at bounding box center [987, 582] width 548 height 42
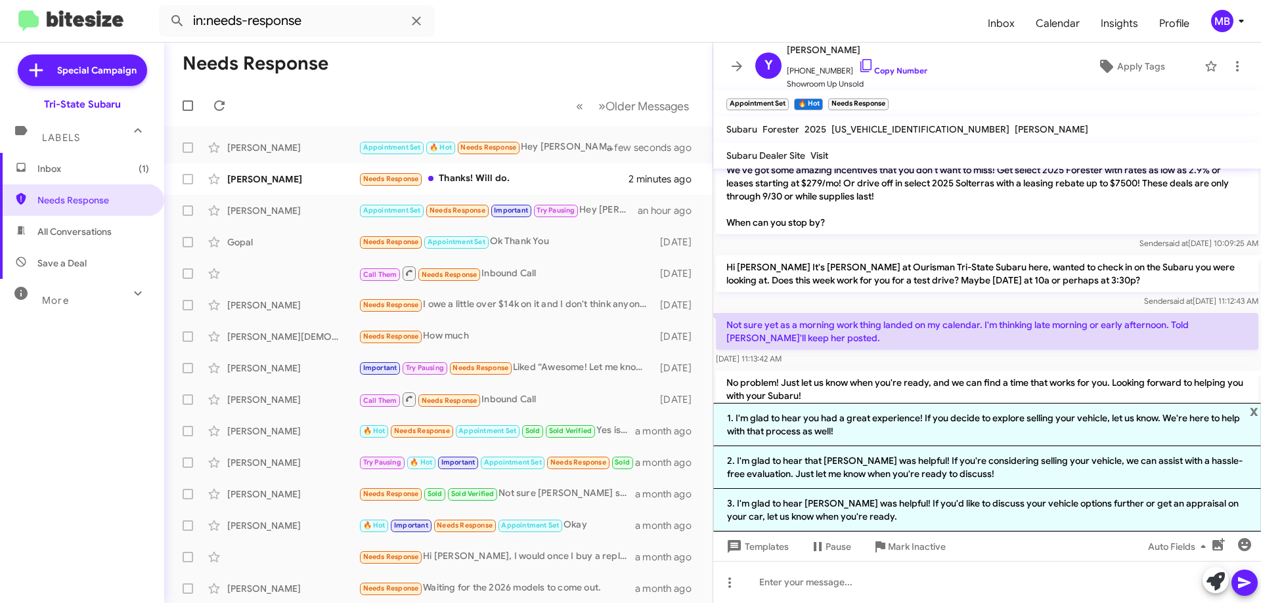
drag, startPoint x: 1037, startPoint y: 509, endPoint x: 1035, endPoint y: 515, distance: 6.9
click at [1037, 512] on li "3. I'm glad to hear [PERSON_NAME] was helpful! If you'd like to discuss your ve…" at bounding box center [987, 510] width 548 height 43
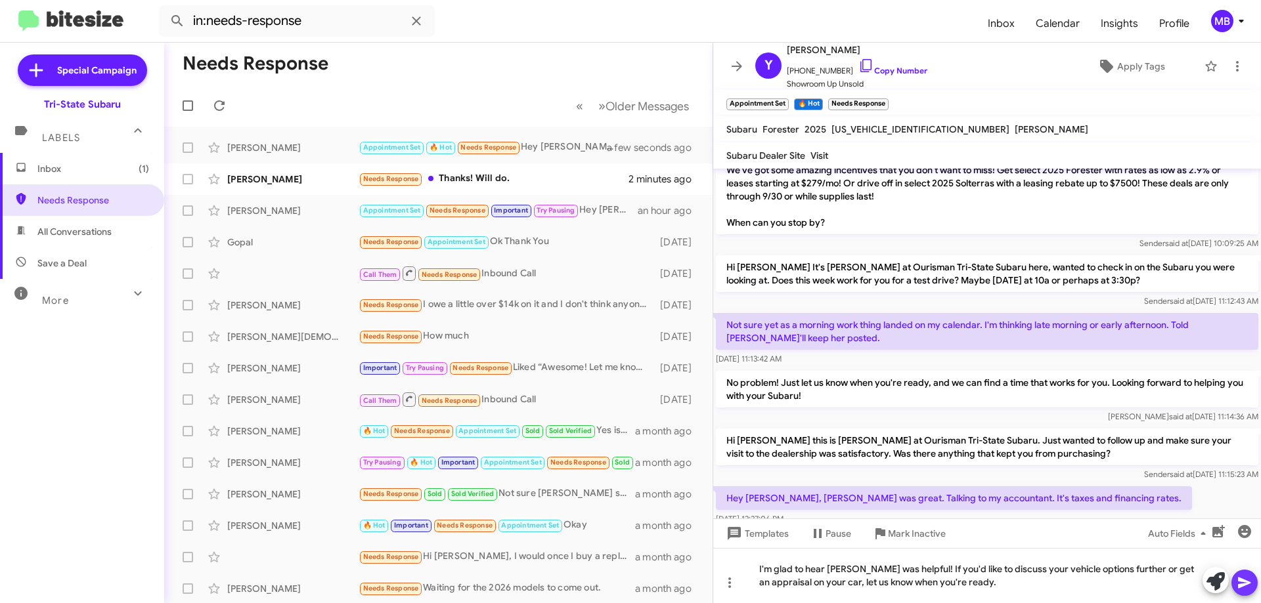
click at [1247, 583] on icon at bounding box center [1244, 583] width 16 height 16
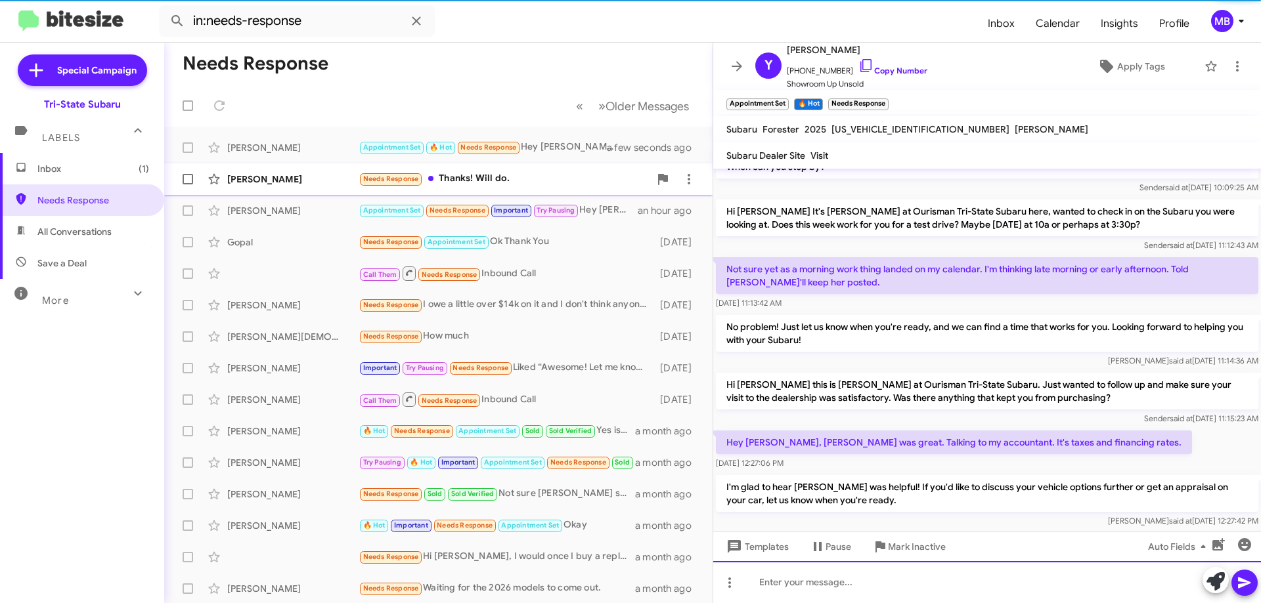
scroll to position [332, 0]
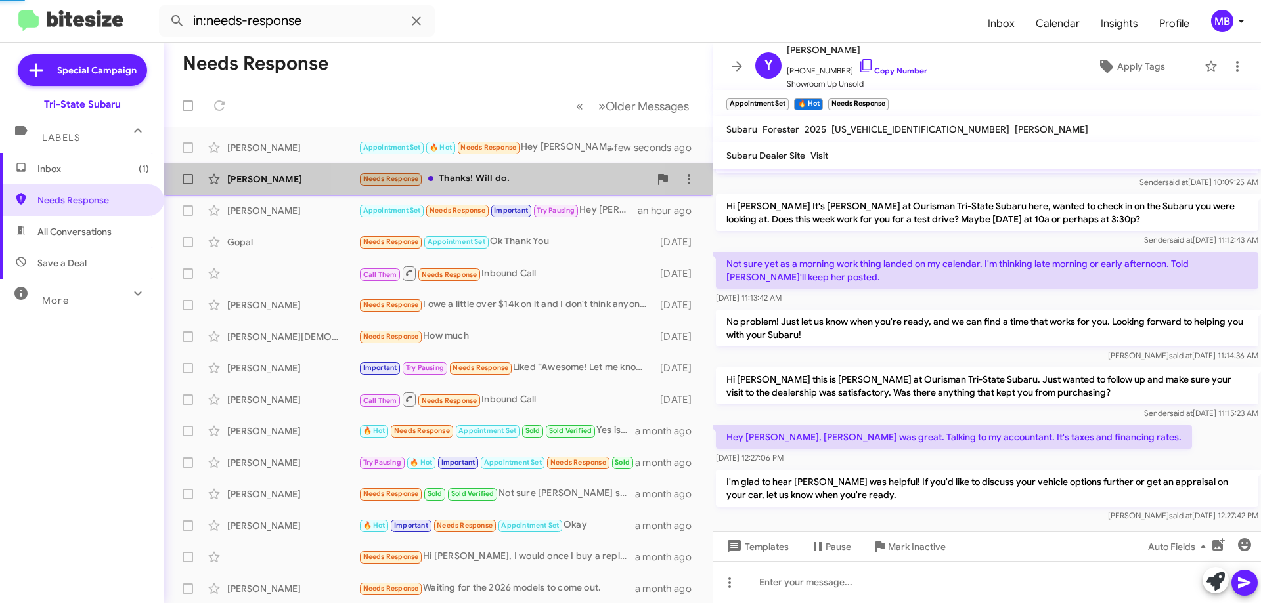
click at [472, 183] on div "Needs Response Thanks! Will do." at bounding box center [504, 178] width 291 height 15
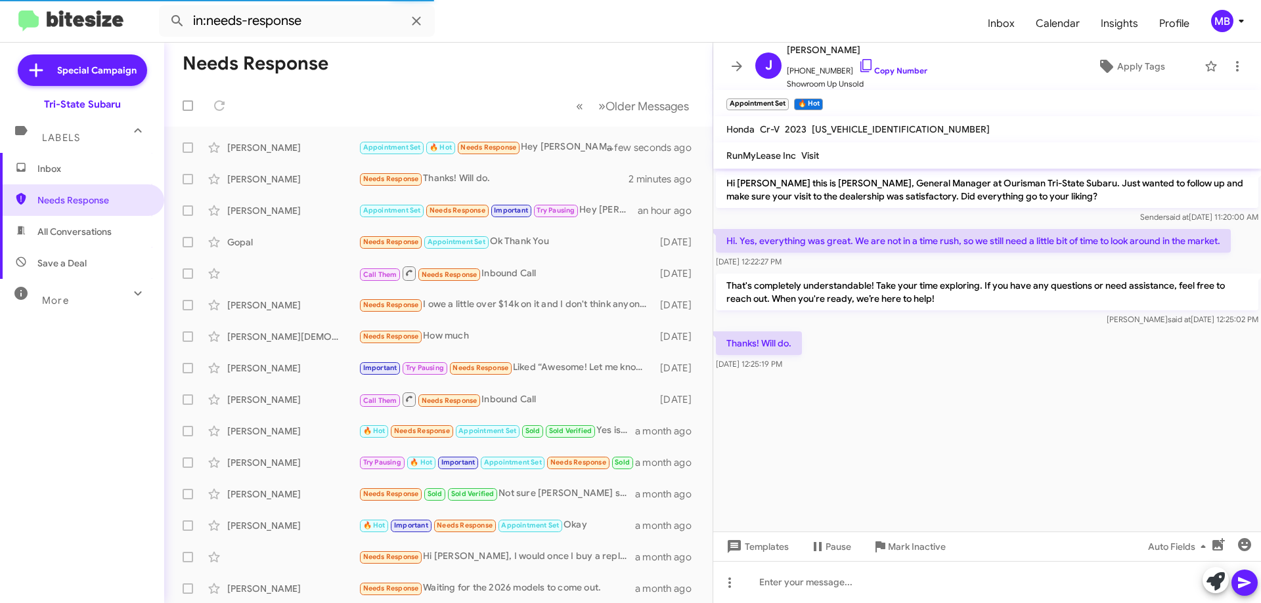
click at [103, 164] on span "Inbox" at bounding box center [93, 168] width 112 height 13
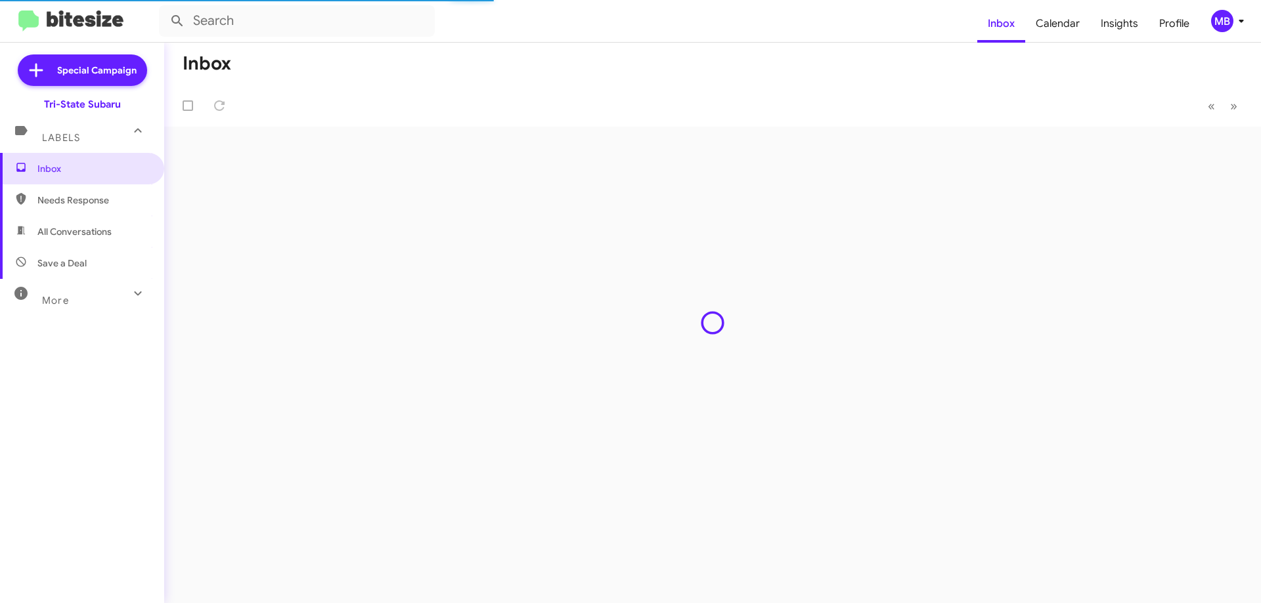
click at [96, 259] on span "Save a Deal" at bounding box center [82, 264] width 164 height 32
type input "in:not-interested"
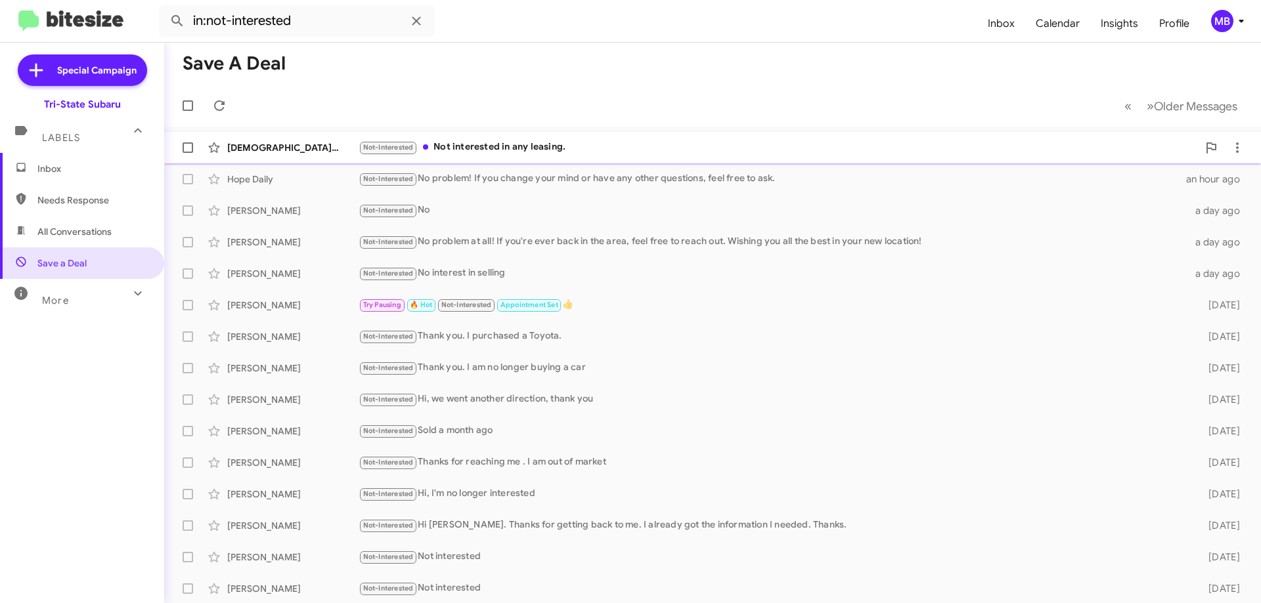
click at [503, 139] on div "[DEMOGRAPHIC_DATA][PERSON_NAME] Not-Interested Not interested in any leasing. a…" at bounding box center [713, 148] width 1076 height 26
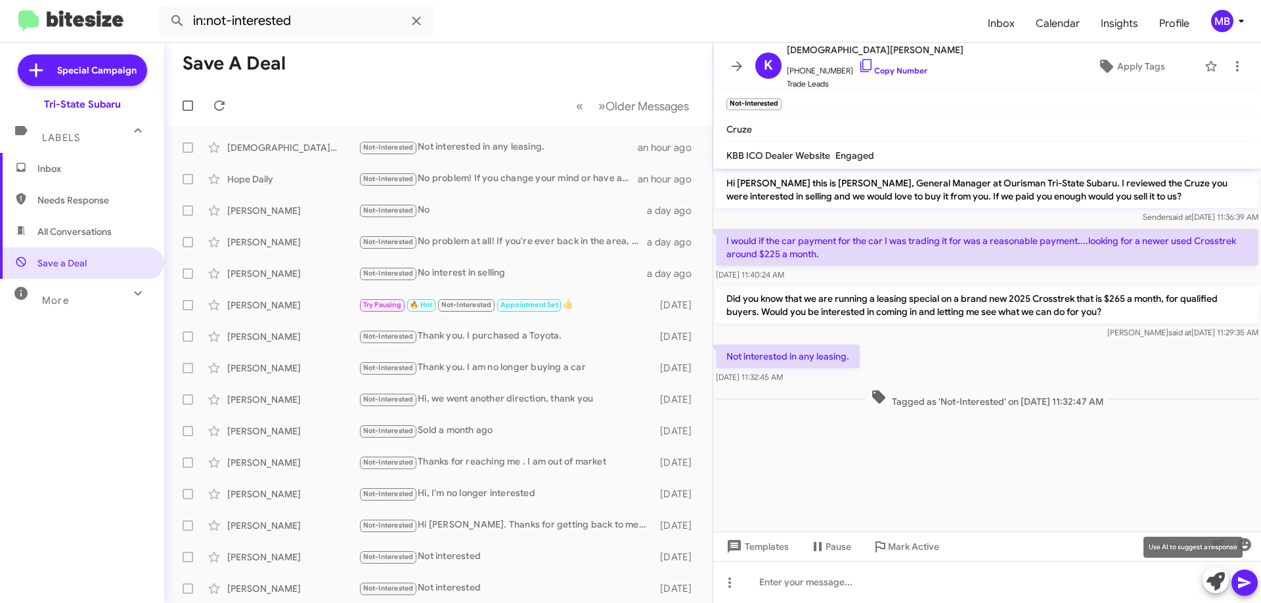
click at [1213, 586] on icon at bounding box center [1215, 582] width 18 height 18
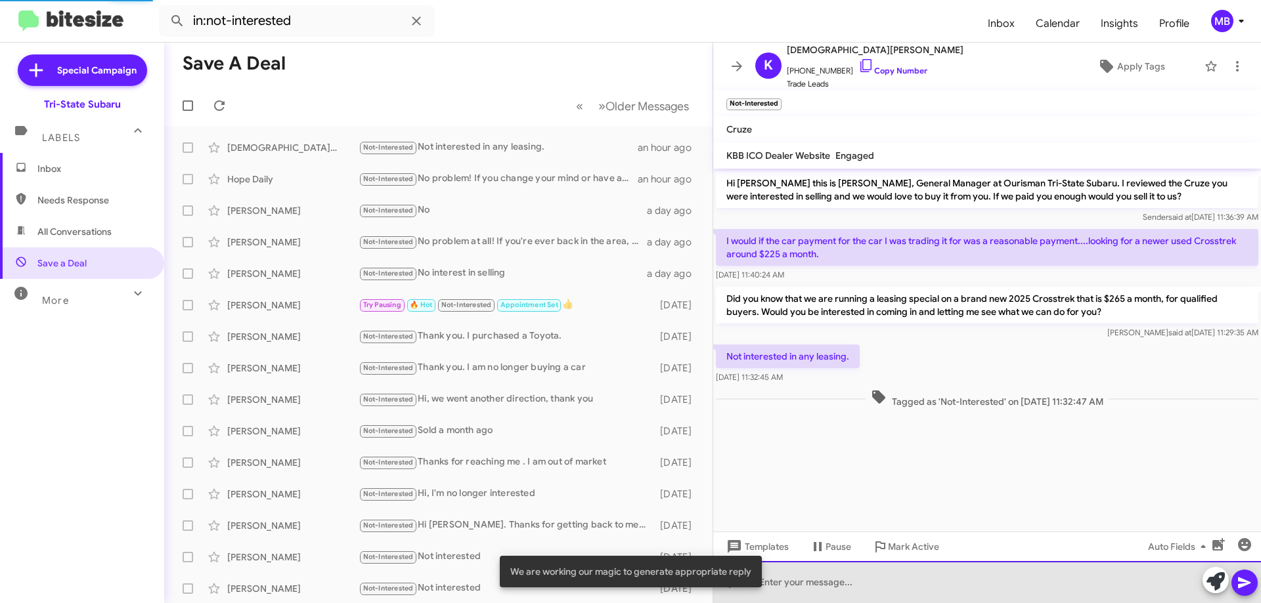
click at [1130, 584] on div at bounding box center [987, 582] width 548 height 42
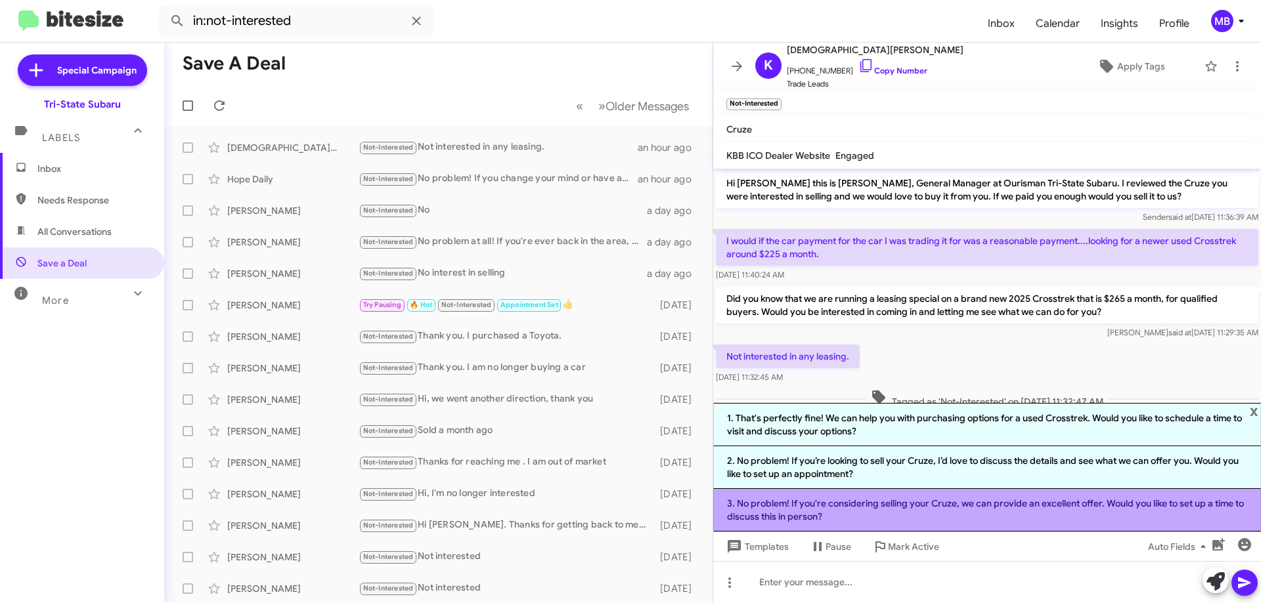
click at [1011, 510] on li "3. No problem! If you're considering selling your Cruze, we can provide an exce…" at bounding box center [987, 510] width 548 height 43
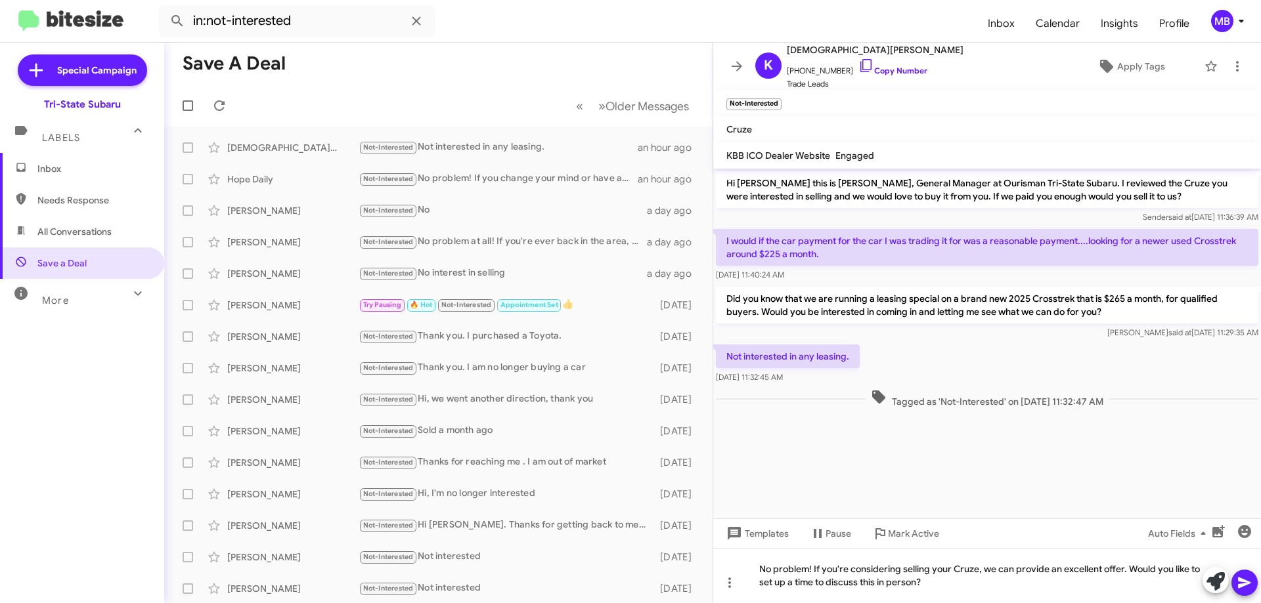
click at [1240, 582] on icon at bounding box center [1244, 583] width 12 height 11
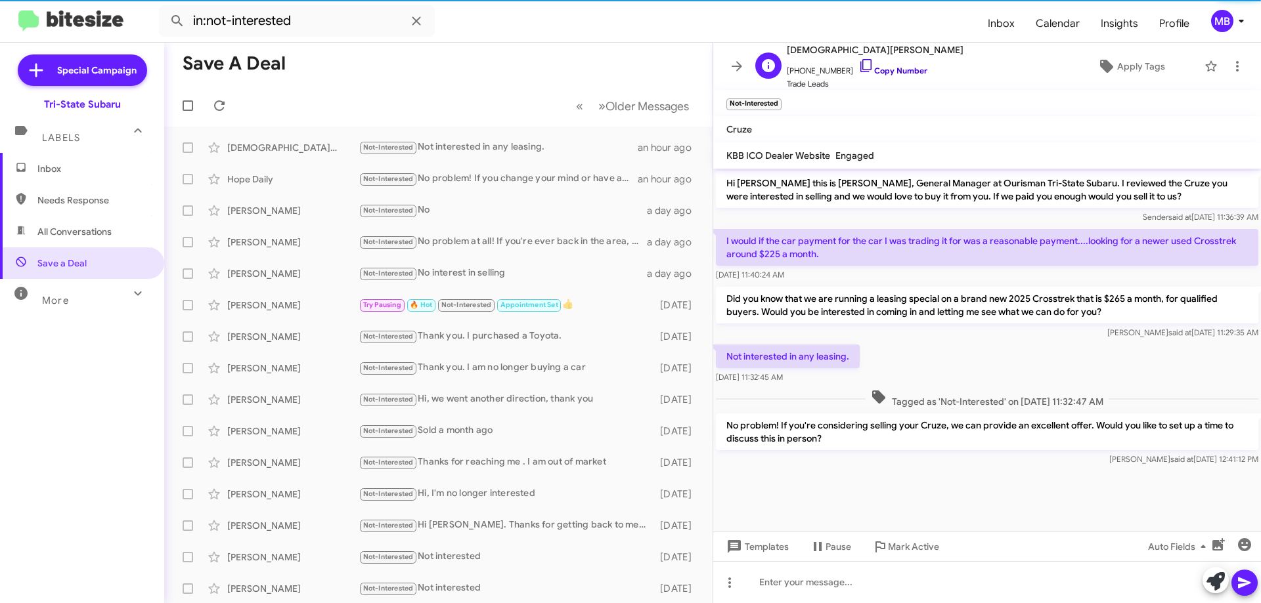
click at [906, 66] on link "Copy Number" at bounding box center [892, 71] width 69 height 10
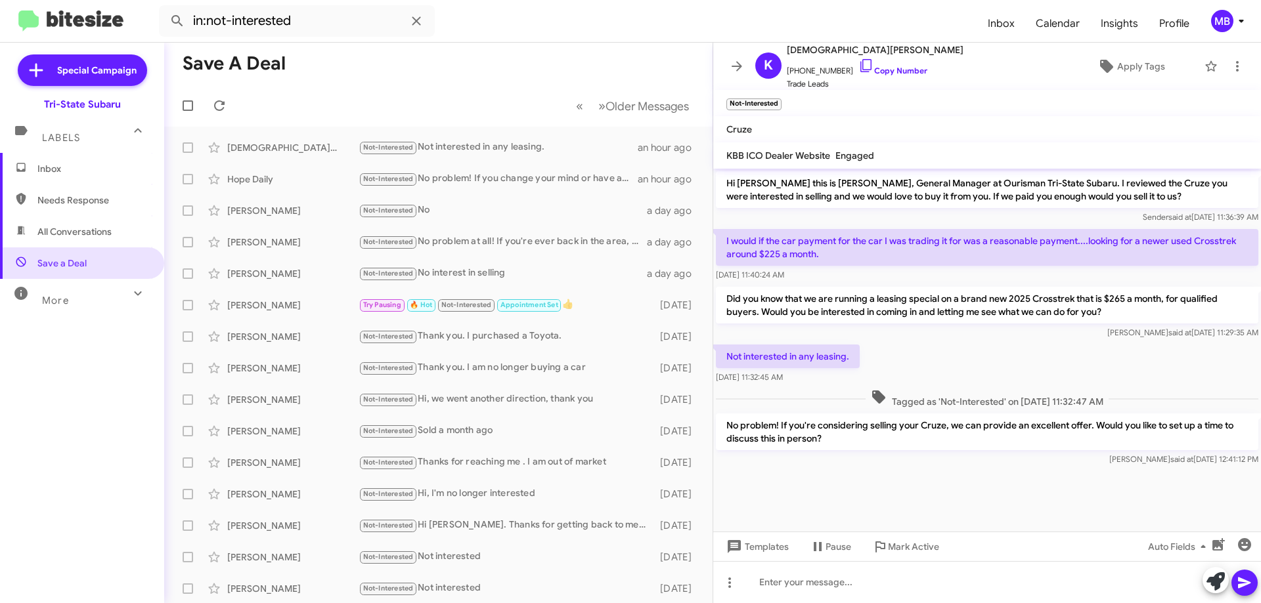
click at [107, 155] on span "Inbox" at bounding box center [82, 169] width 164 height 32
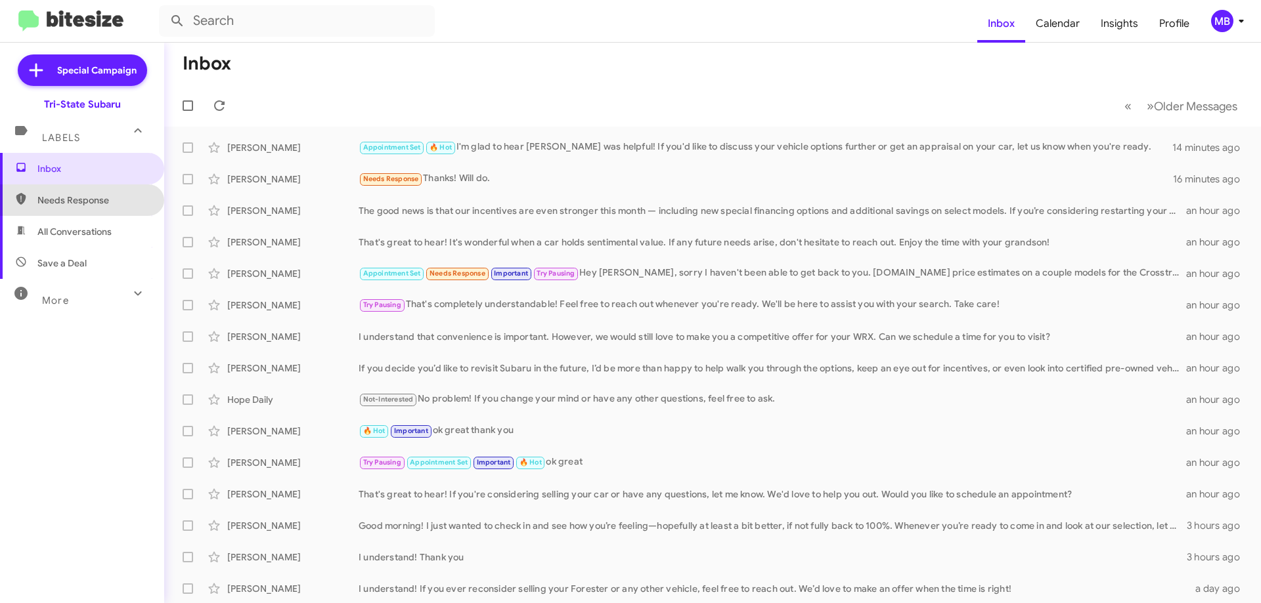
click at [123, 190] on span "Needs Response" at bounding box center [82, 201] width 164 height 32
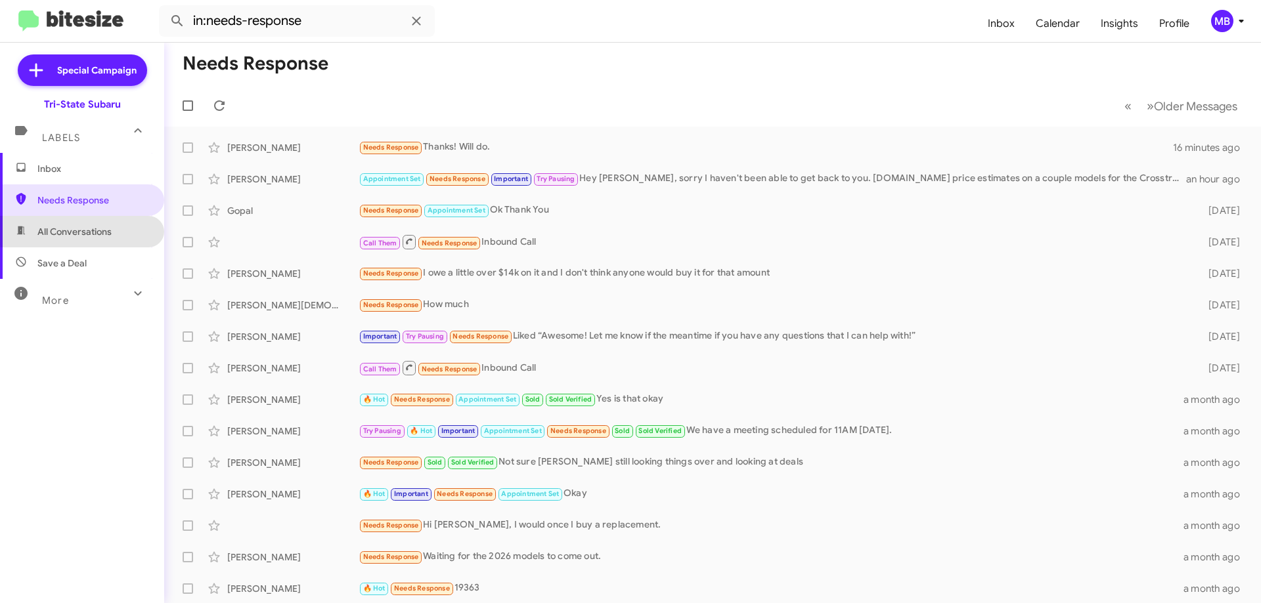
click at [120, 229] on span "All Conversations" at bounding box center [82, 232] width 164 height 32
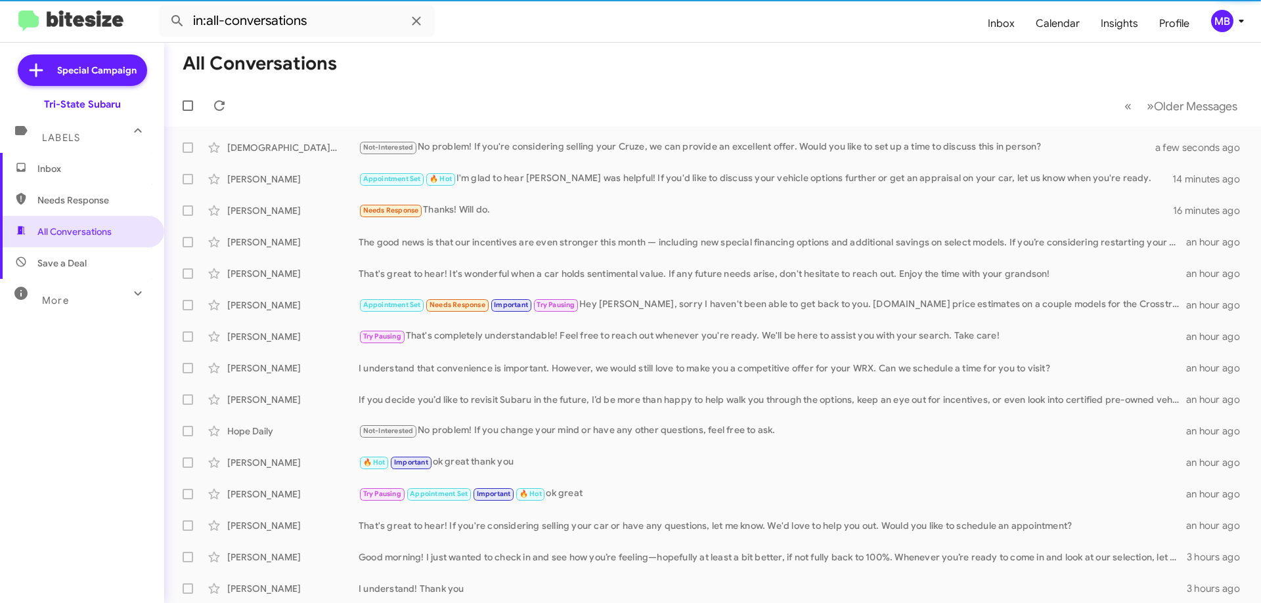
click at [111, 257] on span "Save a Deal" at bounding box center [82, 264] width 164 height 32
type input "in:not-interested"
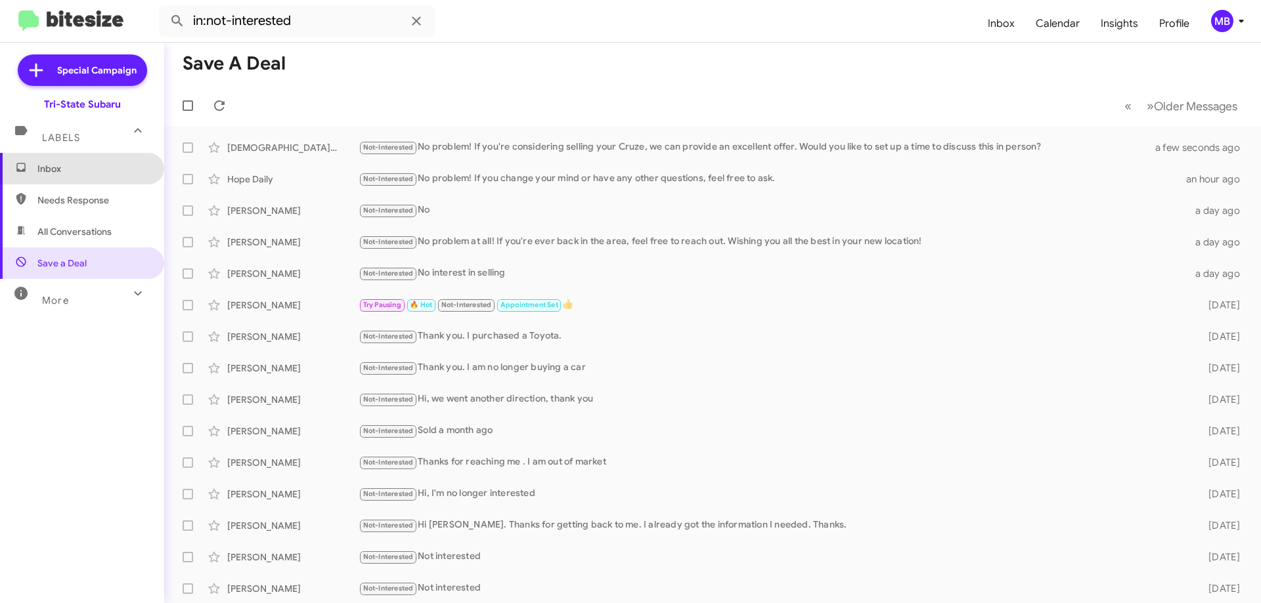
click at [90, 169] on span "Inbox" at bounding box center [93, 168] width 112 height 13
